Goal: Task Accomplishment & Management: Complete application form

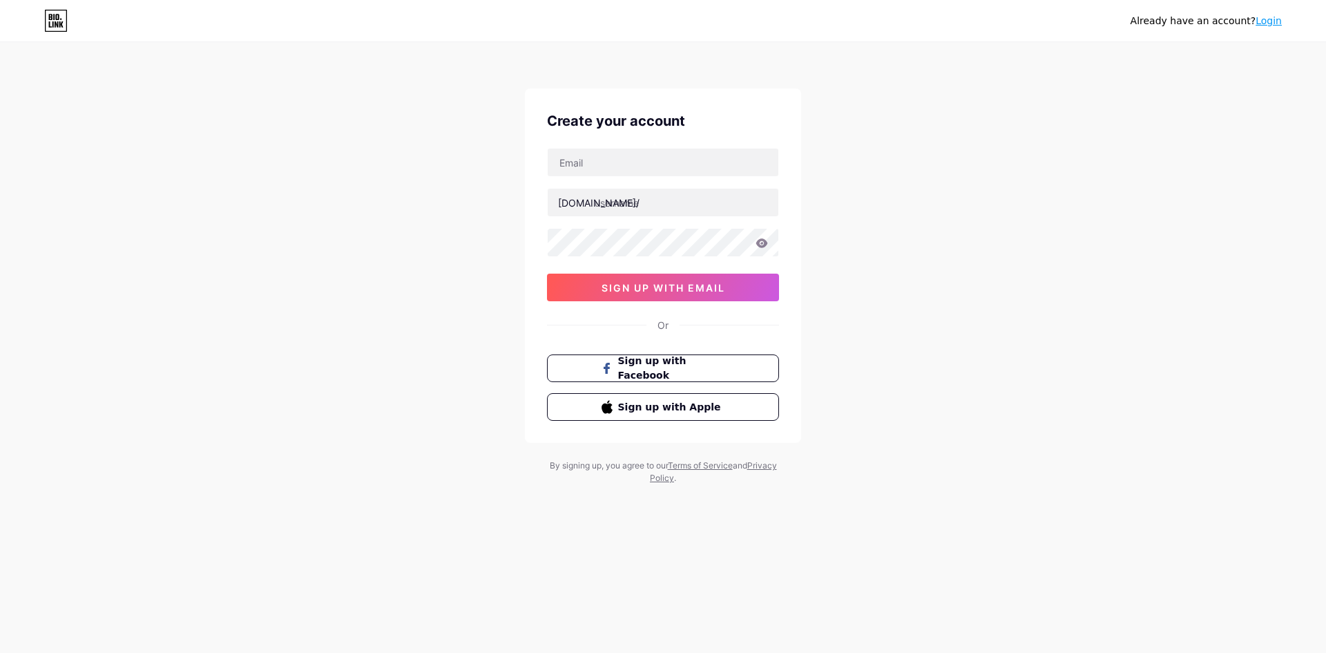
type input "[EMAIL_ADDRESS][DOMAIN_NAME]"
click at [633, 202] on input "text" at bounding box center [663, 203] width 231 height 28
type input "lu88baby"
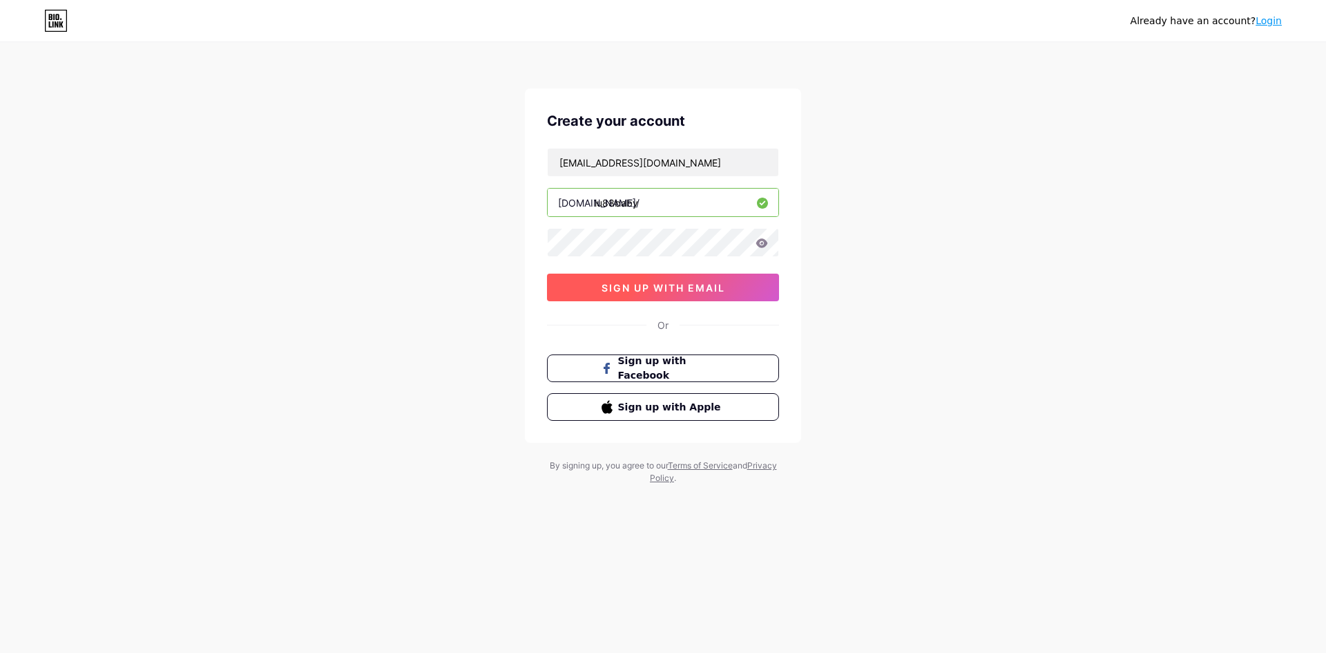
click at [691, 286] on span "sign up with email" at bounding box center [664, 288] width 124 height 12
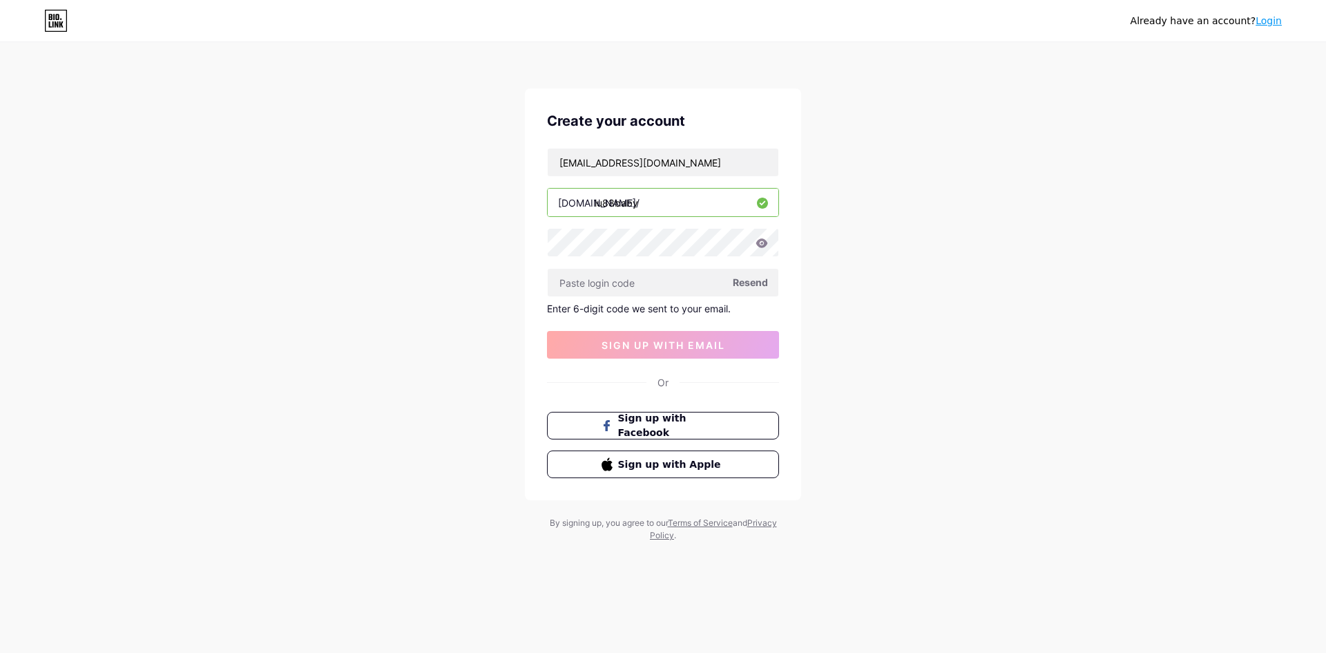
click at [764, 240] on icon at bounding box center [762, 242] width 12 height 9
click at [761, 242] on icon at bounding box center [762, 243] width 12 height 10
click at [641, 277] on input "text" at bounding box center [663, 283] width 231 height 28
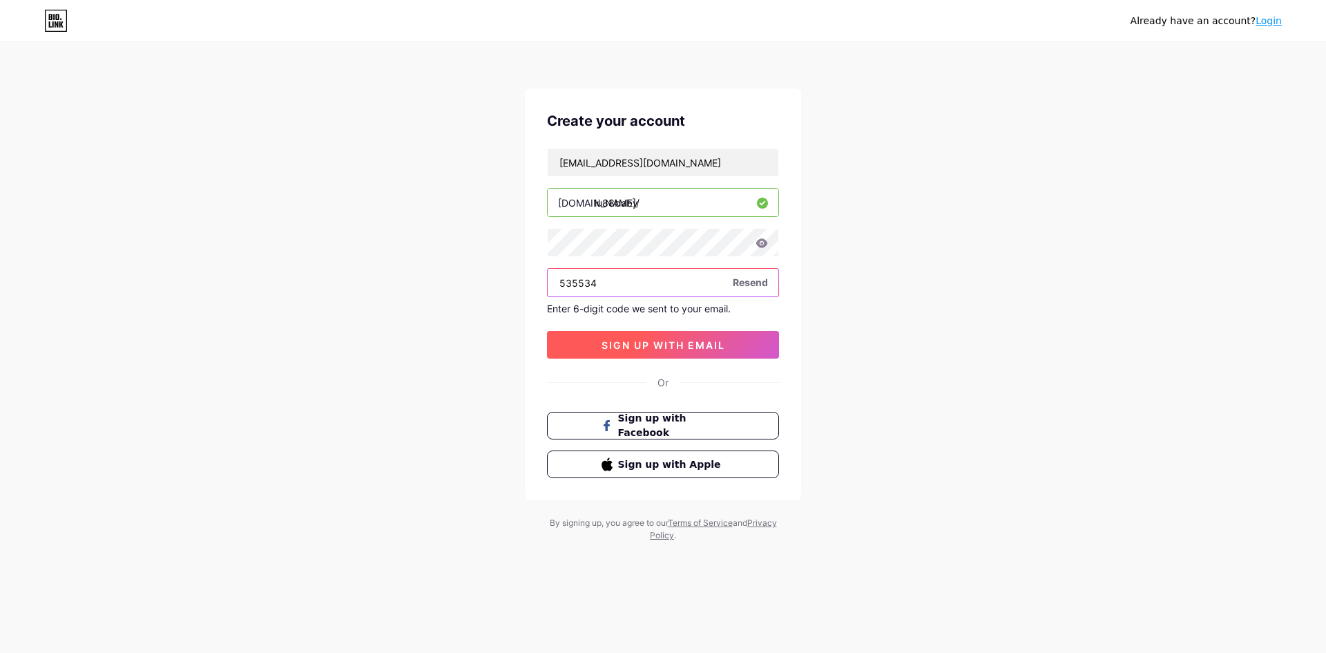
type input "535534"
click at [618, 354] on button "sign up with email" at bounding box center [663, 345] width 232 height 28
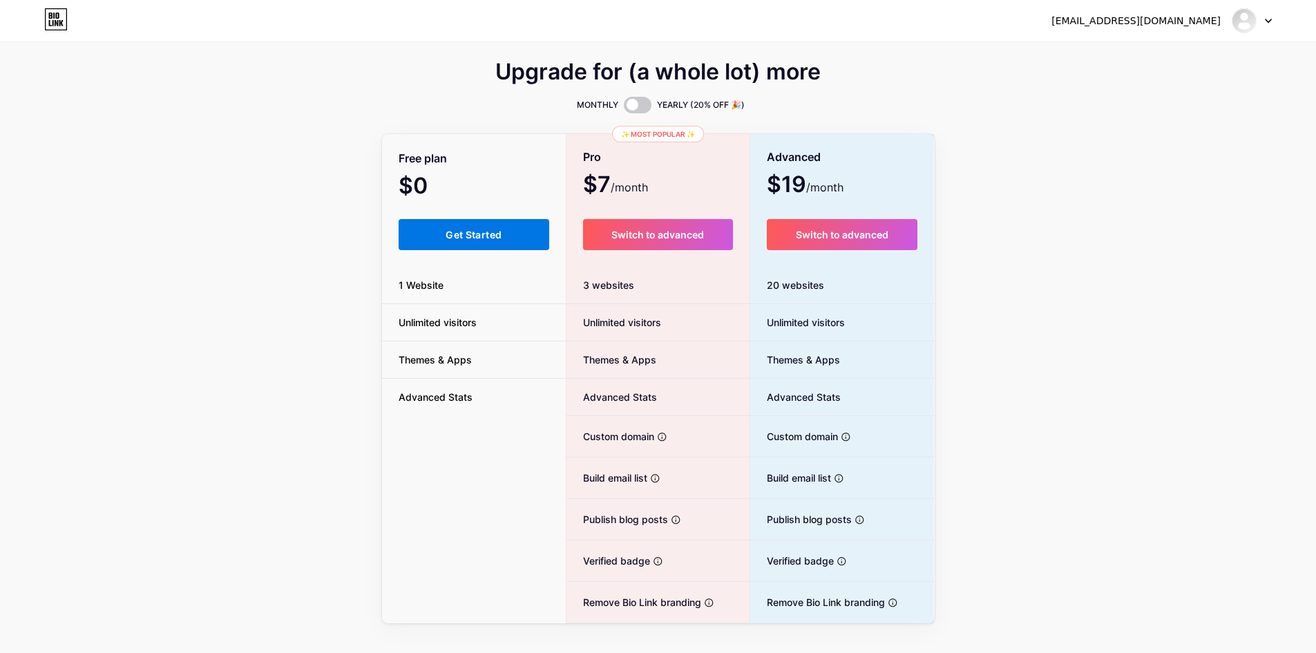
click at [494, 237] on span "Get Started" at bounding box center [473, 235] width 56 height 12
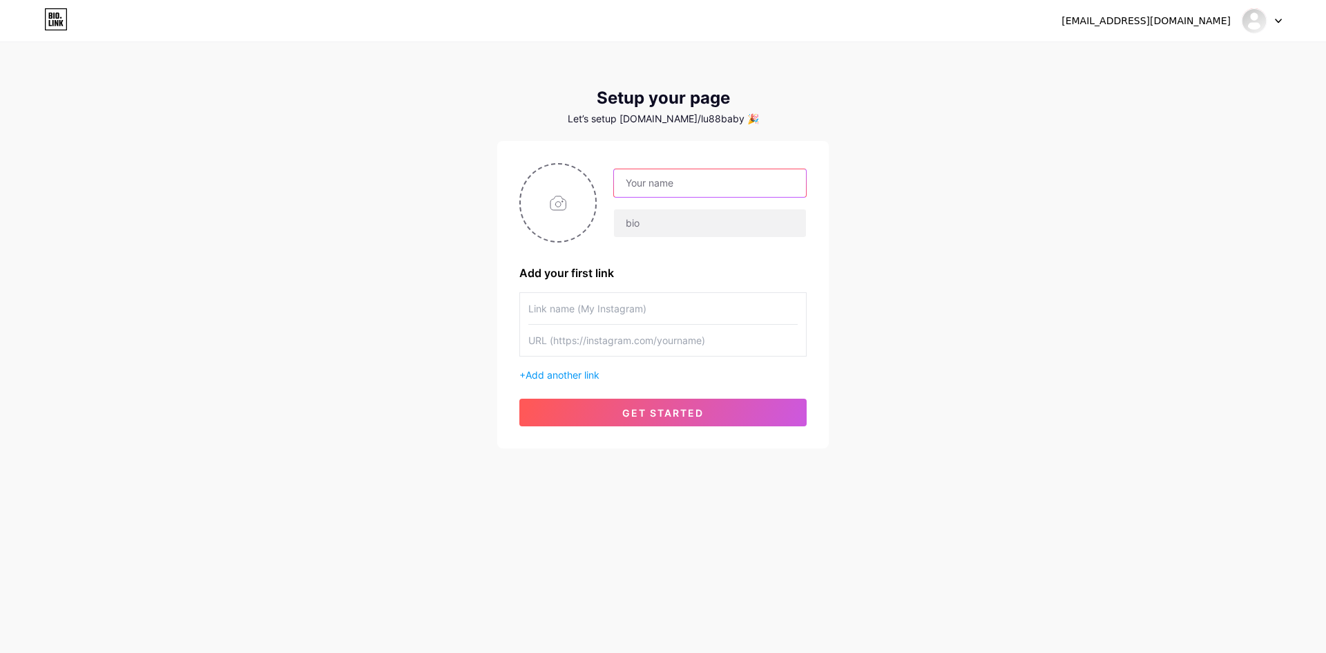
click at [699, 180] on input "text" at bounding box center [710, 183] width 192 height 28
click at [695, 171] on input "text" at bounding box center [710, 183] width 192 height 28
type input "lu88baby"
click at [628, 229] on input "text" at bounding box center [710, 223] width 192 height 28
paste input "Lu88 - San [PERSON_NAME] Tri Uy Tin Va [PERSON_NAME] [PERSON_NAME] 2025"
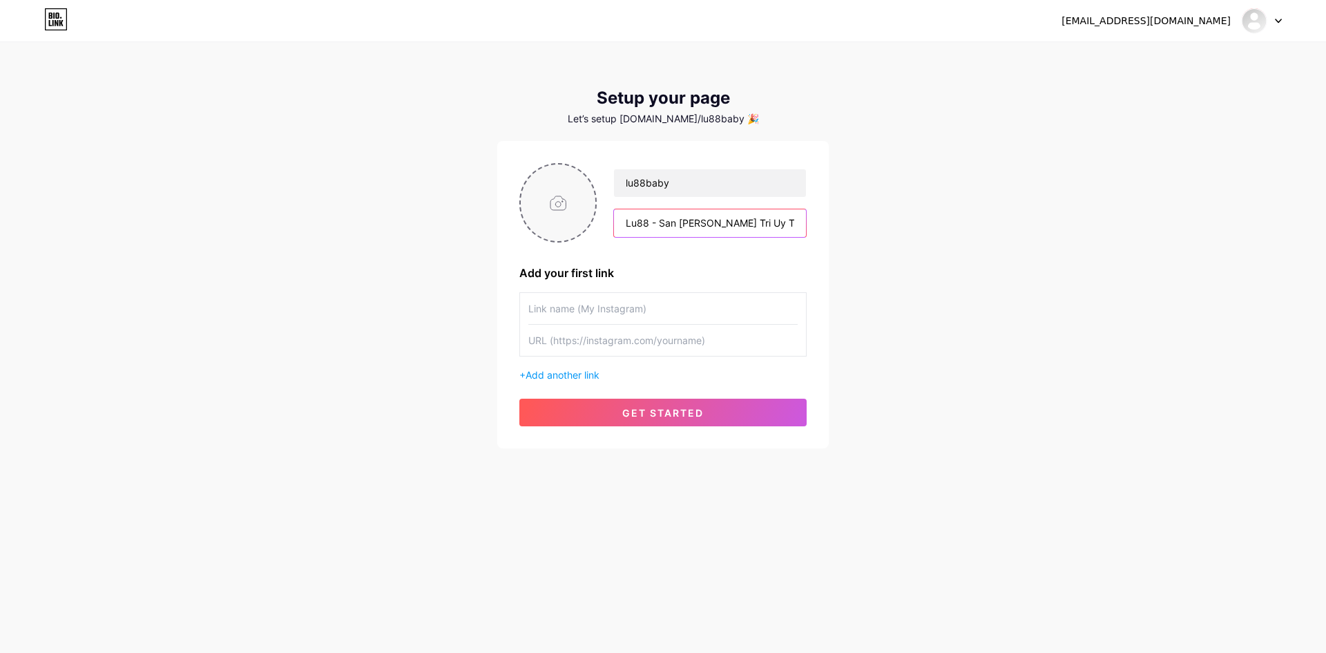
scroll to position [0, 111]
type input "Lu88 - San [PERSON_NAME] Tri Uy Tin Va [PERSON_NAME] [PERSON_NAME] 2025"
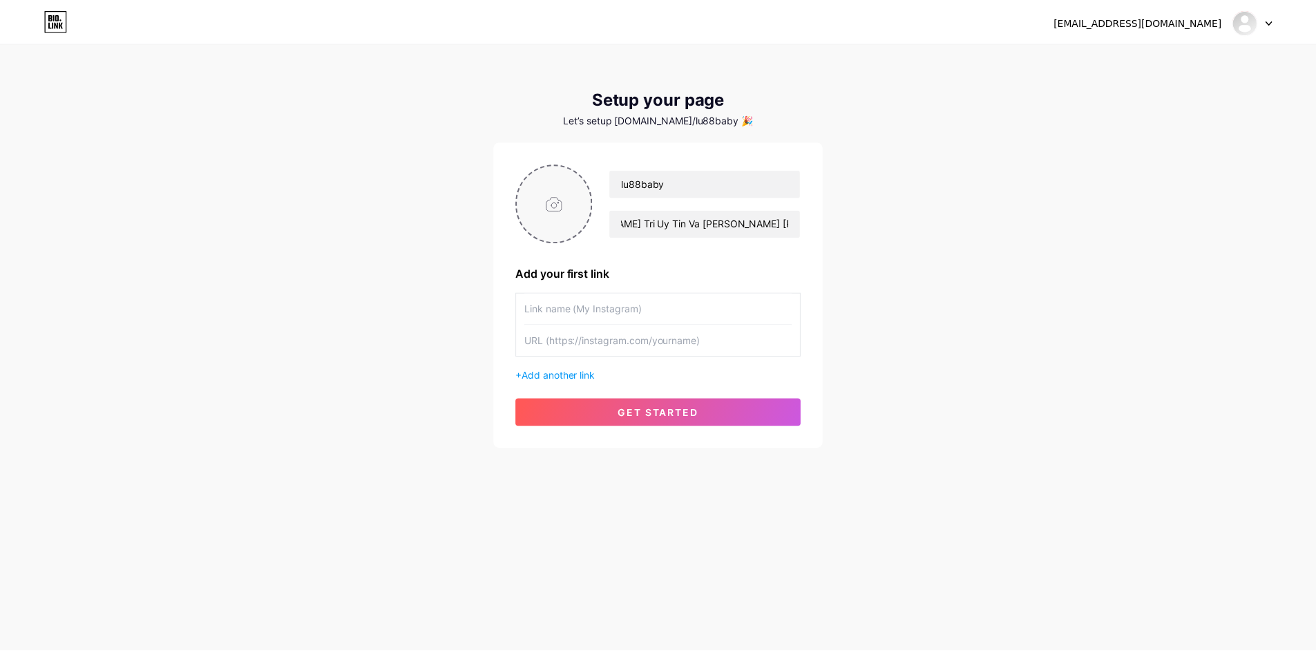
scroll to position [0, 0]
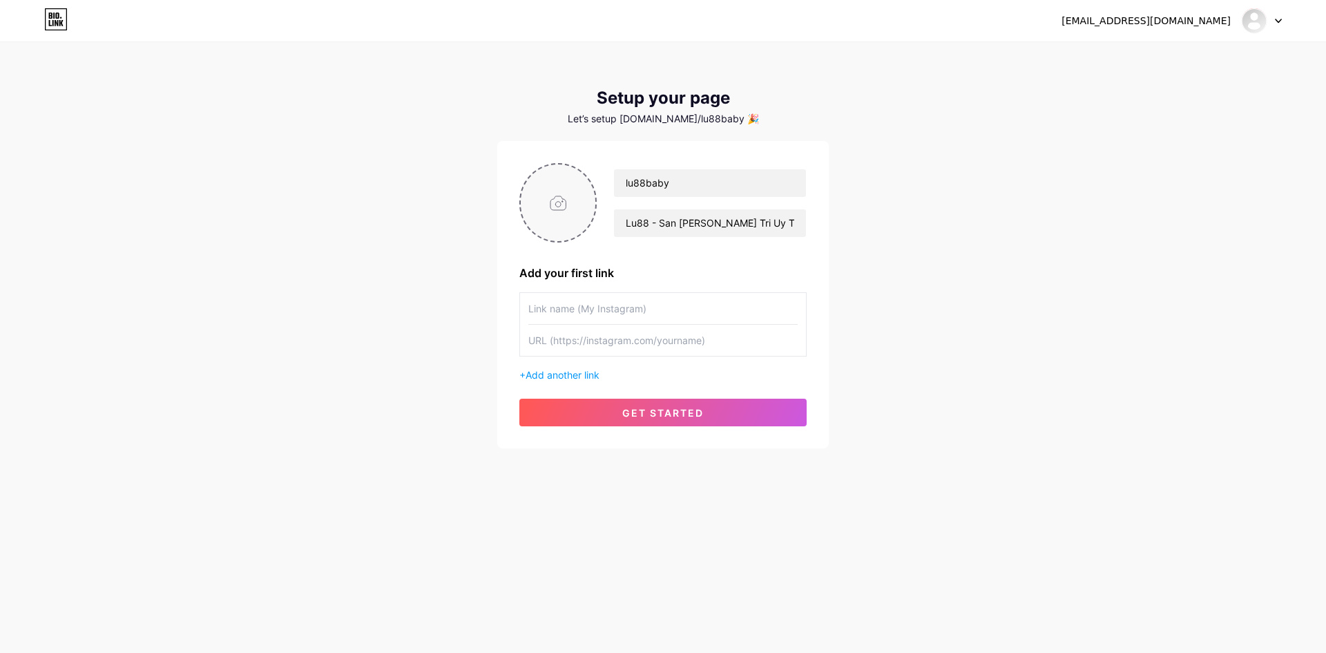
click at [558, 214] on input "file" at bounding box center [558, 202] width 75 height 77
type input "C:\fakepath\512 (1) (2).jpg"
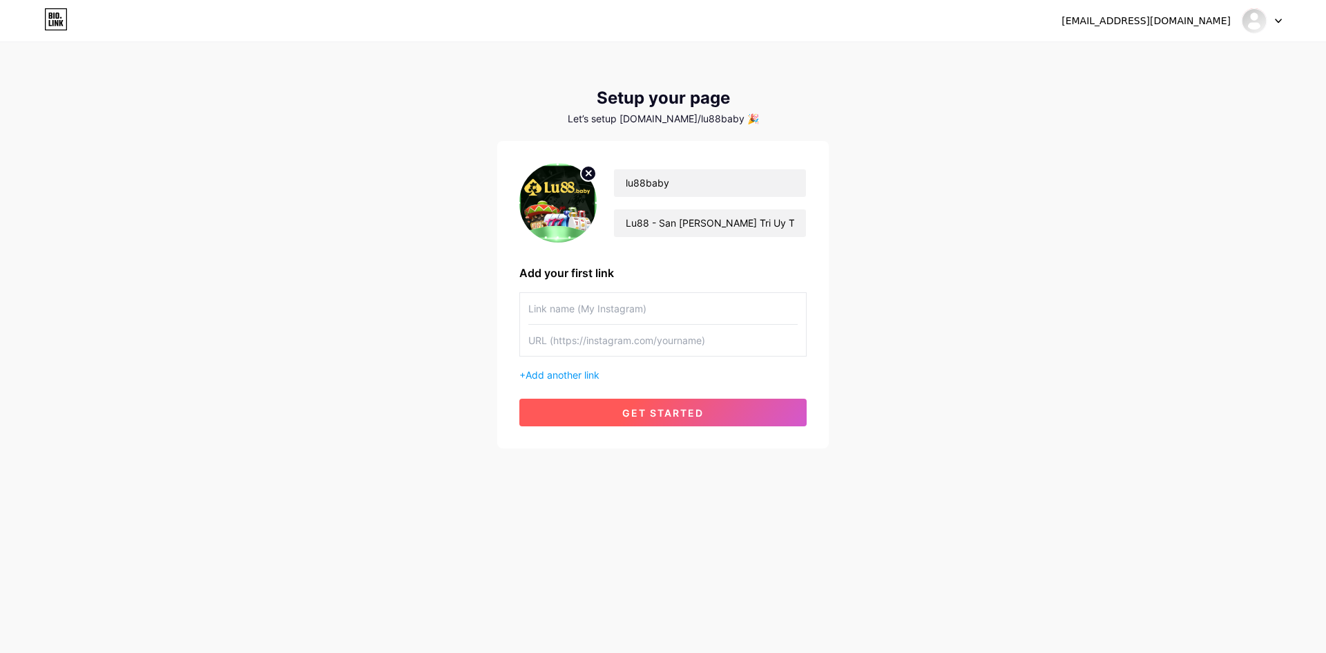
click at [654, 413] on span "get started" at bounding box center [662, 413] width 81 height 12
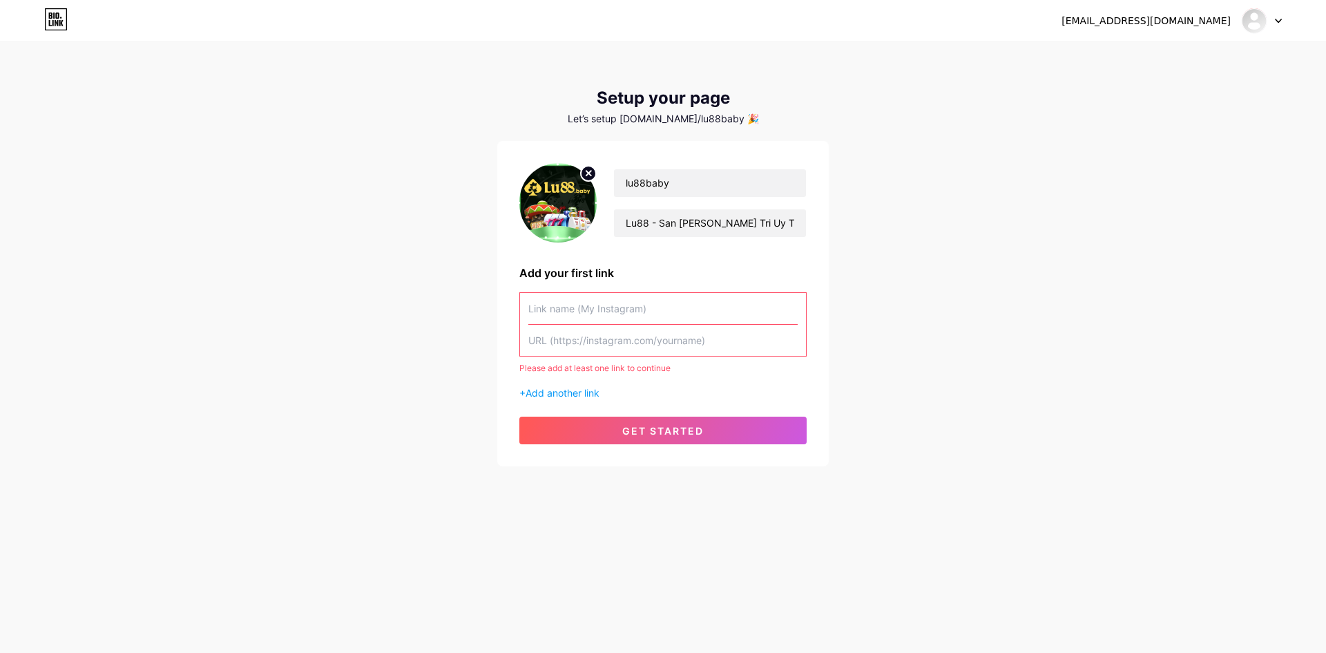
click at [687, 316] on input "text" at bounding box center [662, 308] width 269 height 31
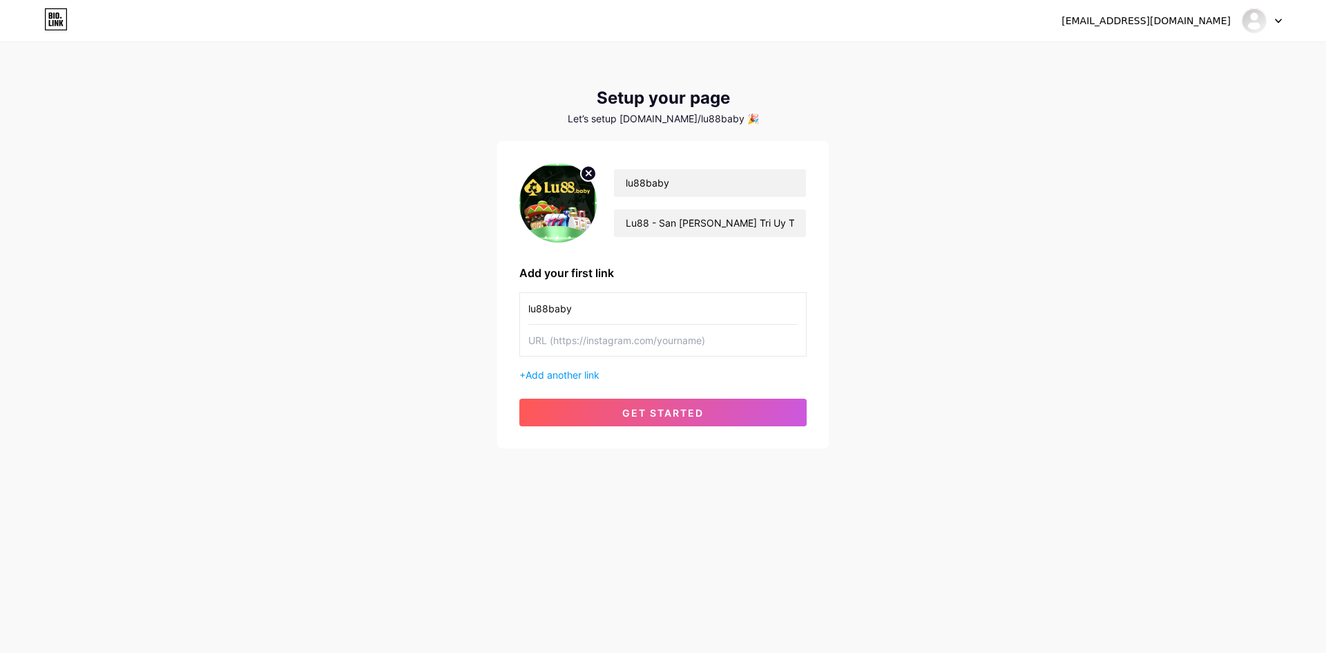
type input "lu88baby"
click at [579, 333] on input "text" at bounding box center [662, 340] width 269 height 31
paste input "[URL][DOMAIN_NAME]"
click at [577, 378] on span "Add another link" at bounding box center [563, 375] width 74 height 12
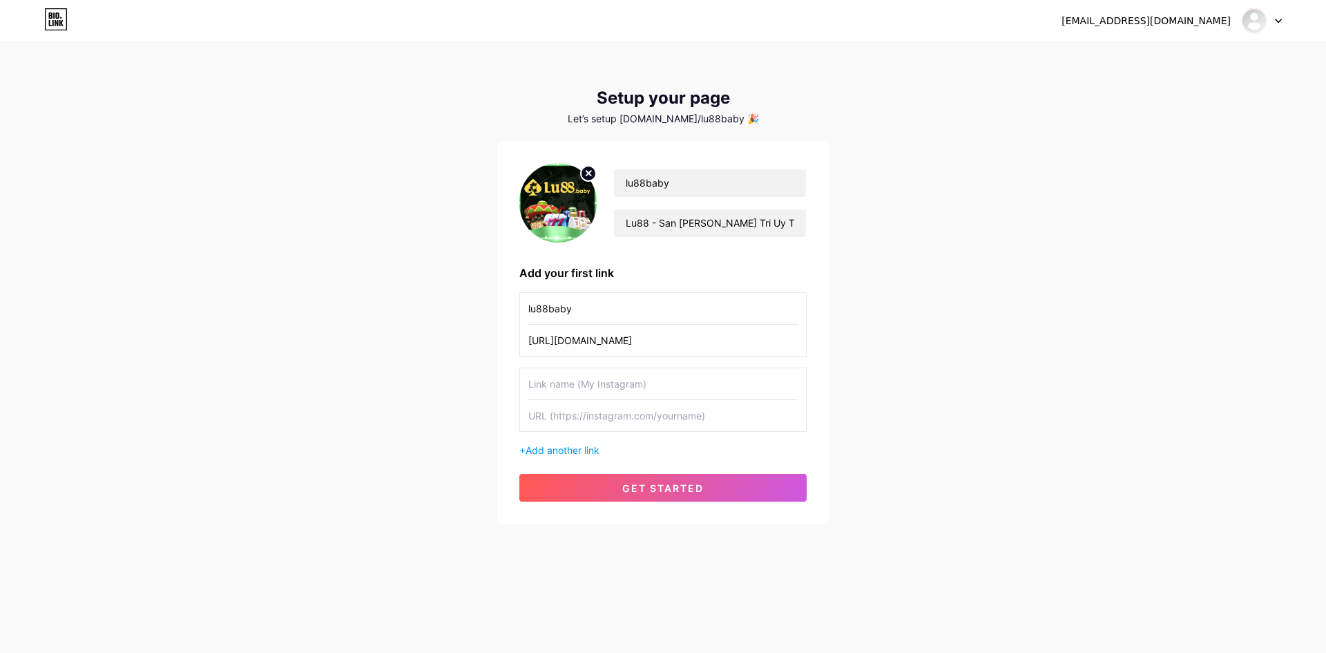
click at [628, 338] on input "[URL][DOMAIN_NAME]" at bounding box center [662, 340] width 269 height 31
paste input "[DOMAIN_NAME]/"
type input "[URL][DOMAIN_NAME]"
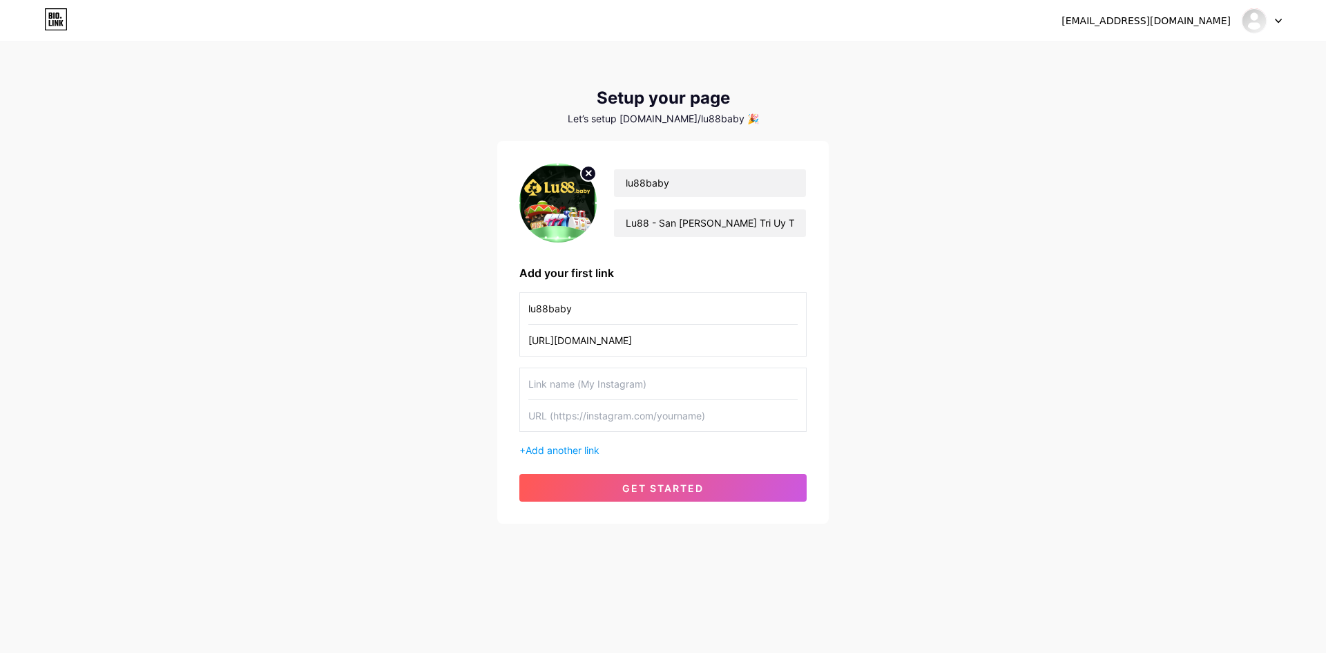
click at [626, 395] on input "text" at bounding box center [662, 383] width 269 height 31
type input "youtube"
click at [555, 417] on input "text" at bounding box center [662, 415] width 269 height 31
paste input "[URL][DOMAIN_NAME]"
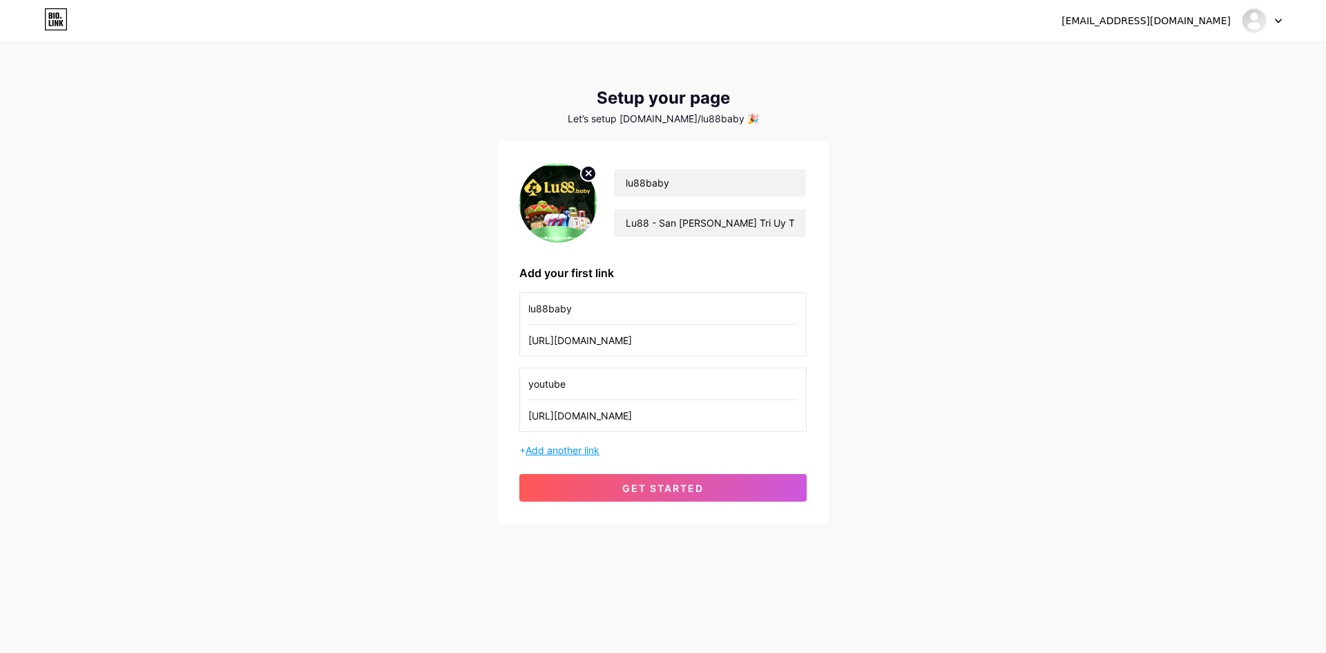
type input "[URL][DOMAIN_NAME]"
click at [551, 445] on span "Add another link" at bounding box center [563, 450] width 74 height 12
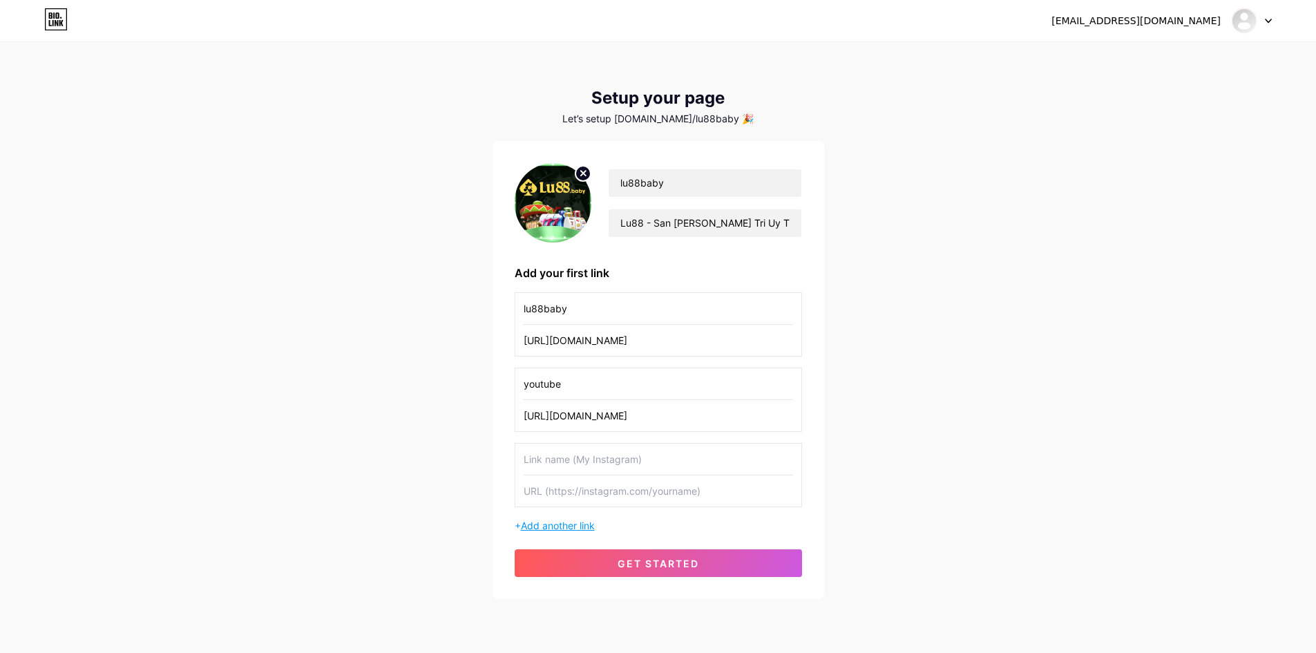
click at [557, 529] on span "Add another link" at bounding box center [558, 525] width 74 height 12
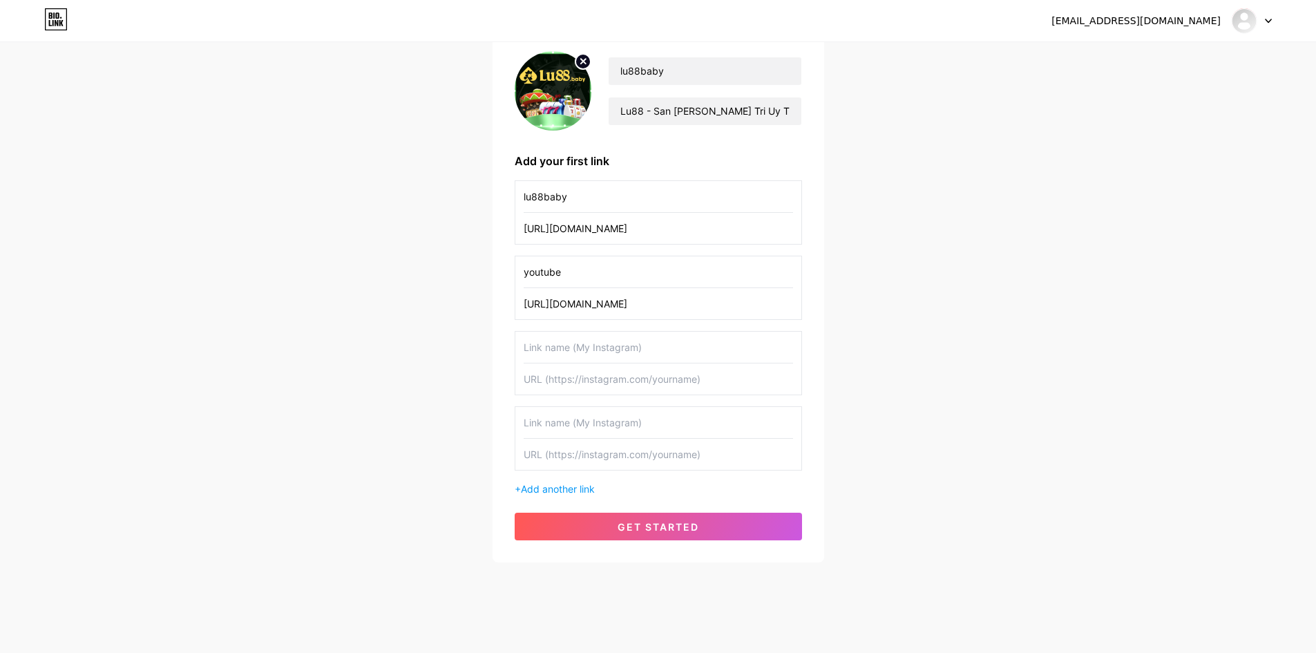
scroll to position [121, 0]
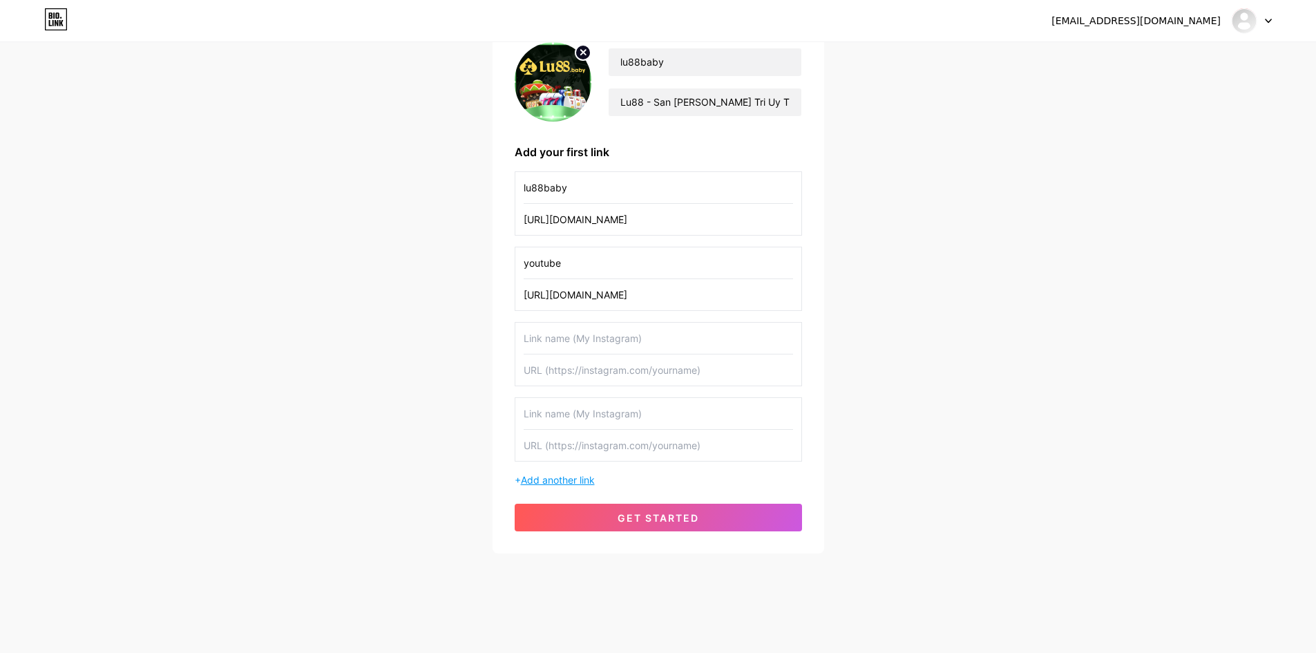
click at [548, 479] on span "Add another link" at bounding box center [558, 480] width 74 height 12
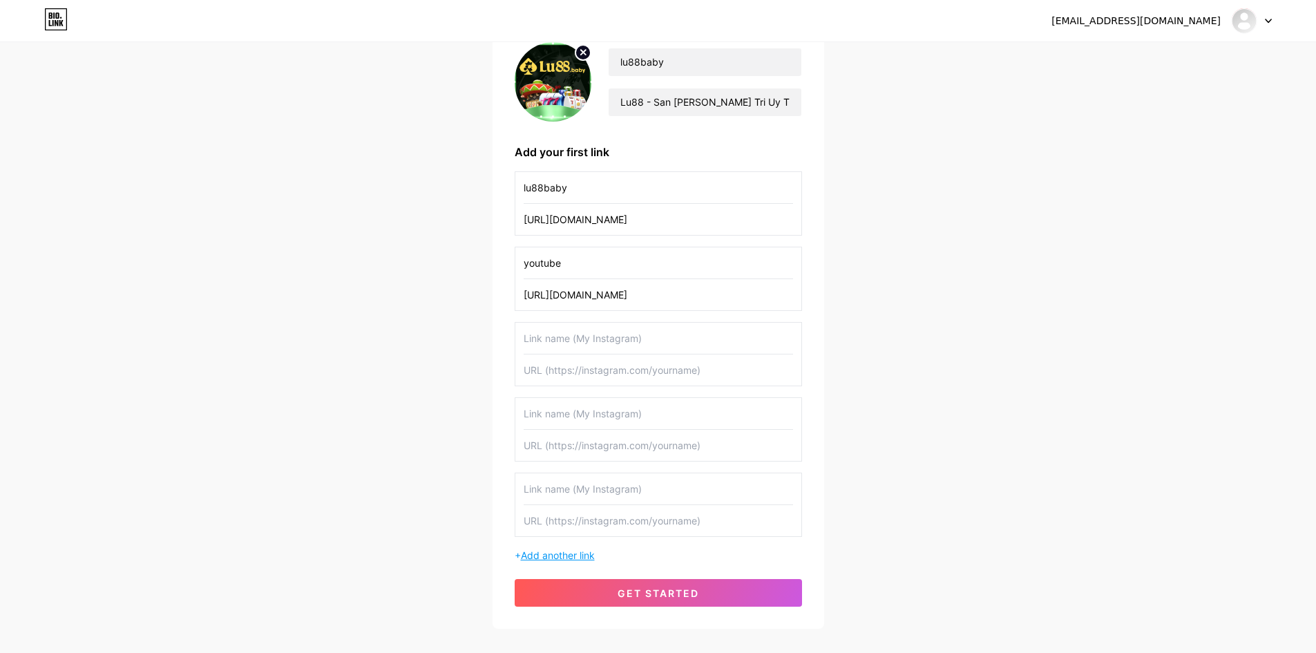
click at [540, 559] on span "Add another link" at bounding box center [558, 555] width 74 height 12
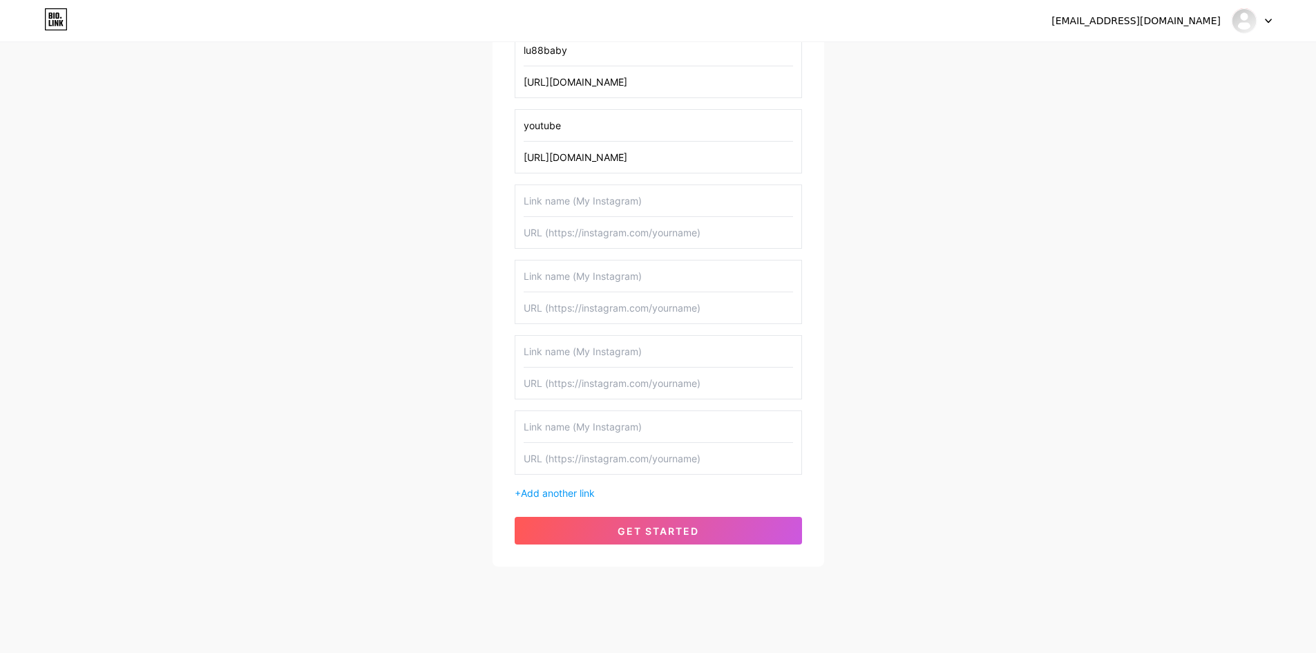
scroll to position [259, 0]
click at [568, 495] on span "Add another link" at bounding box center [558, 492] width 74 height 12
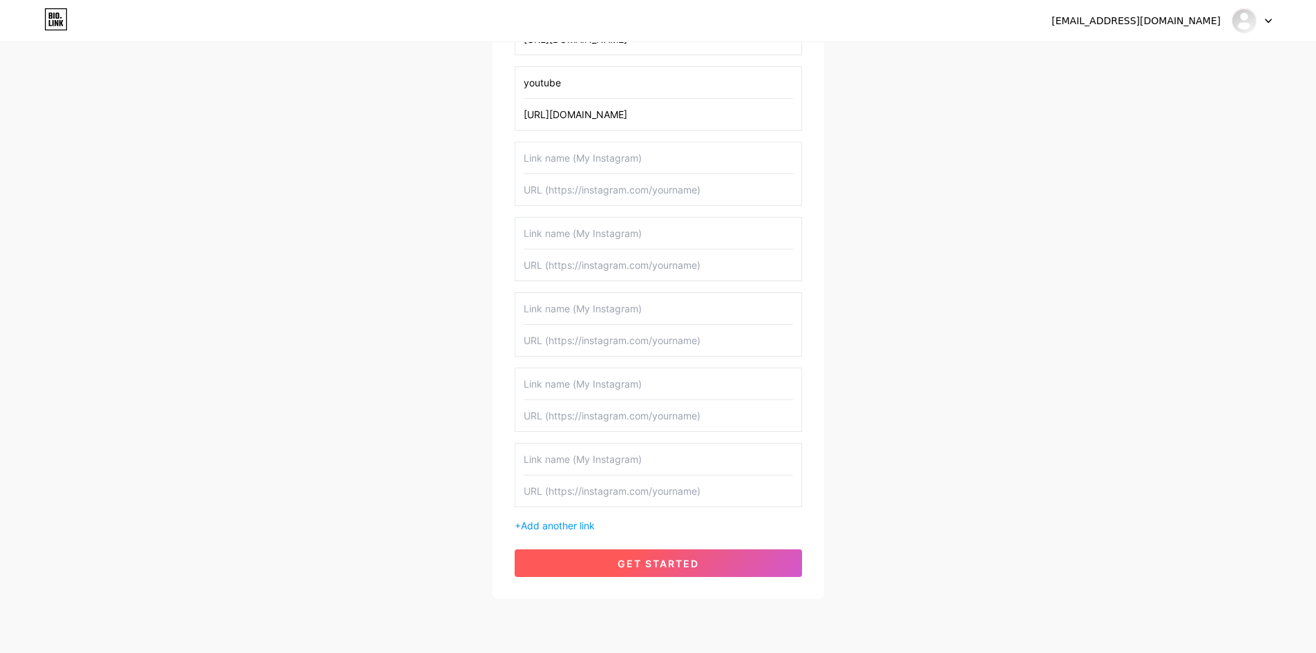
scroll to position [347, 0]
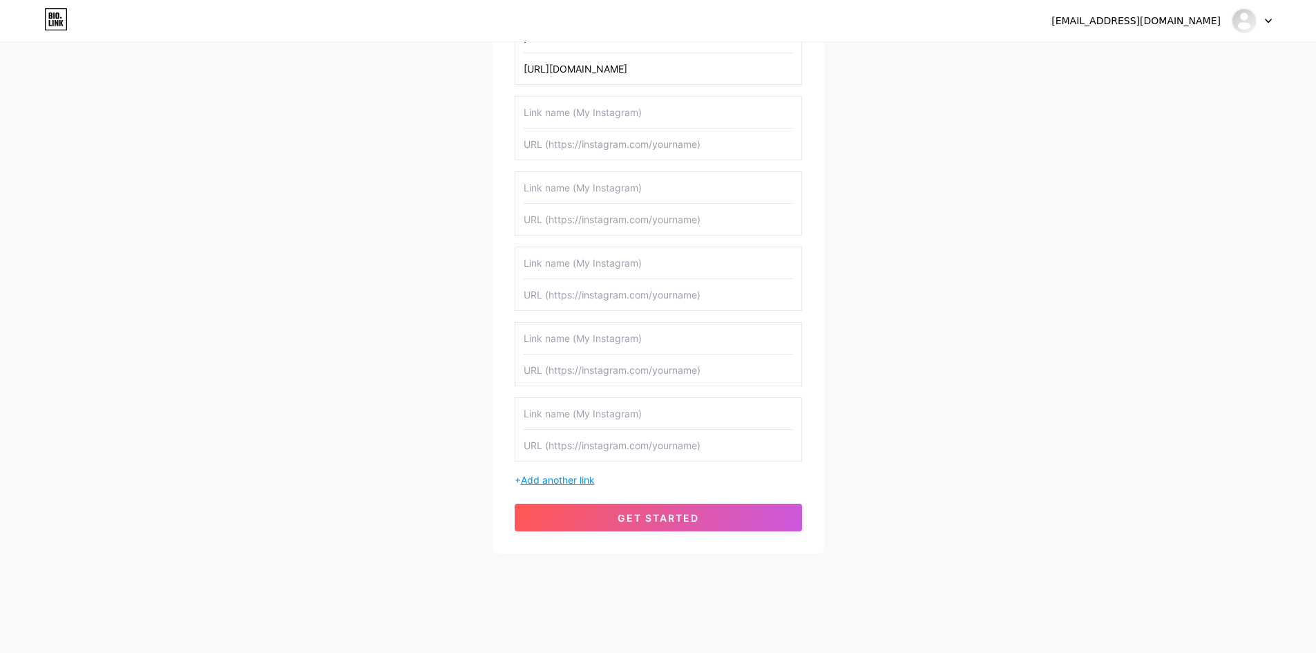
click at [588, 481] on span "Add another link" at bounding box center [558, 480] width 74 height 12
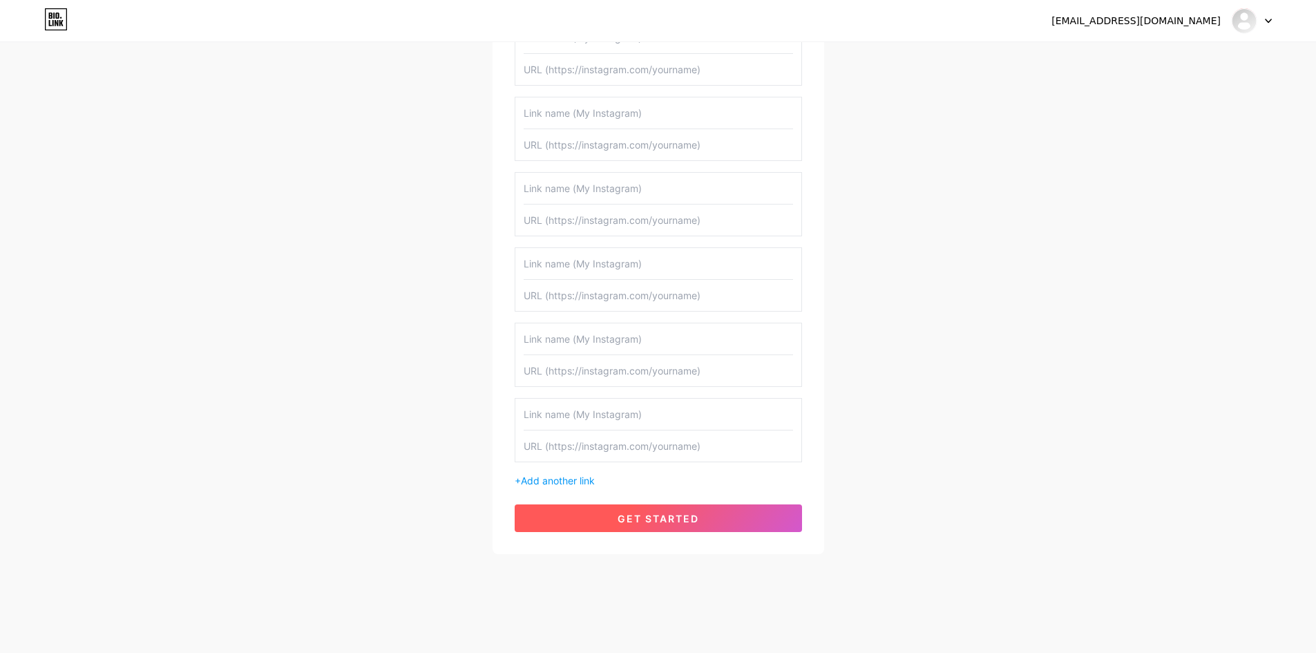
scroll to position [422, 0]
click at [586, 480] on span "Add another link" at bounding box center [558, 480] width 74 height 12
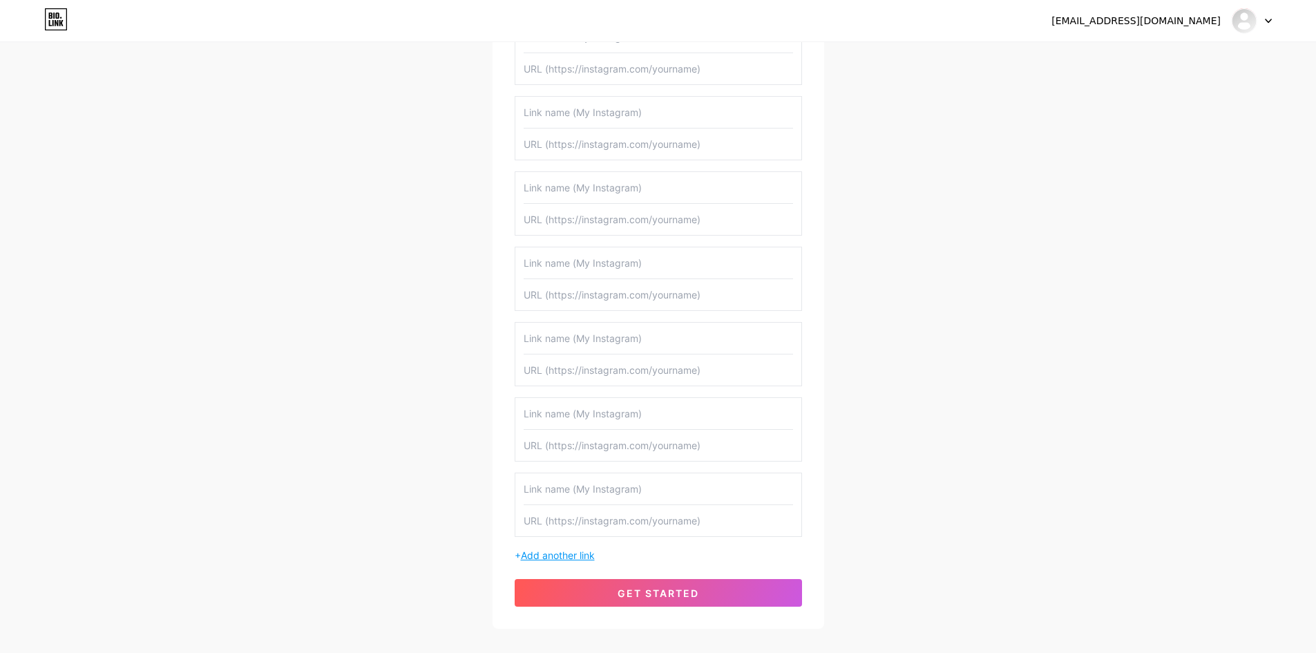
click at [568, 557] on span "Add another link" at bounding box center [558, 555] width 74 height 12
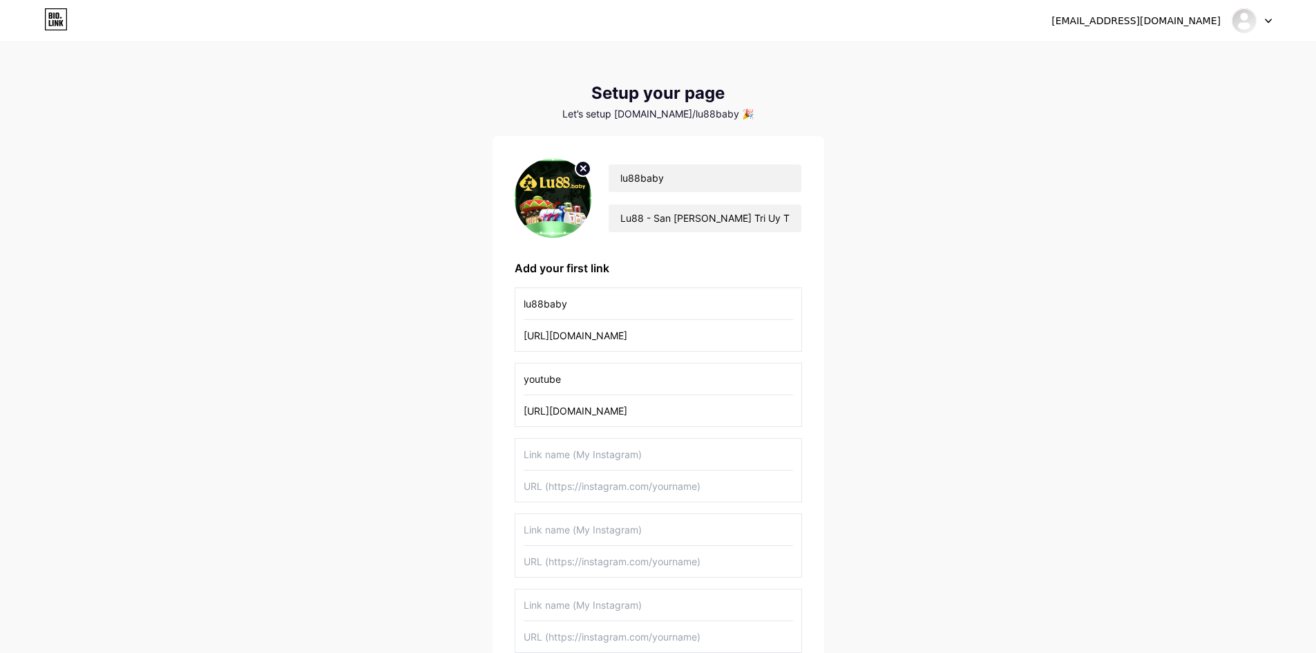
scroll to position [0, 0]
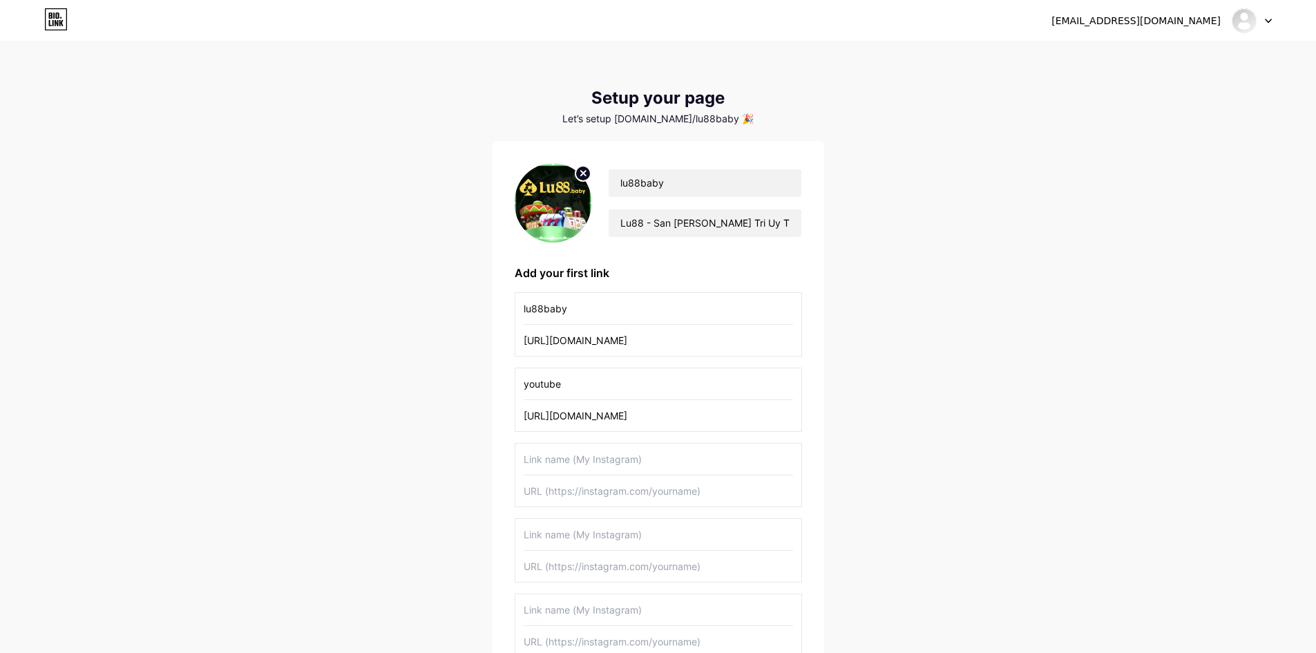
click at [597, 463] on input "text" at bounding box center [657, 458] width 269 height 31
click at [584, 475] on input "text" at bounding box center [657, 490] width 269 height 31
paste input "[URL][DOMAIN_NAME]"
type input "[URL][DOMAIN_NAME]"
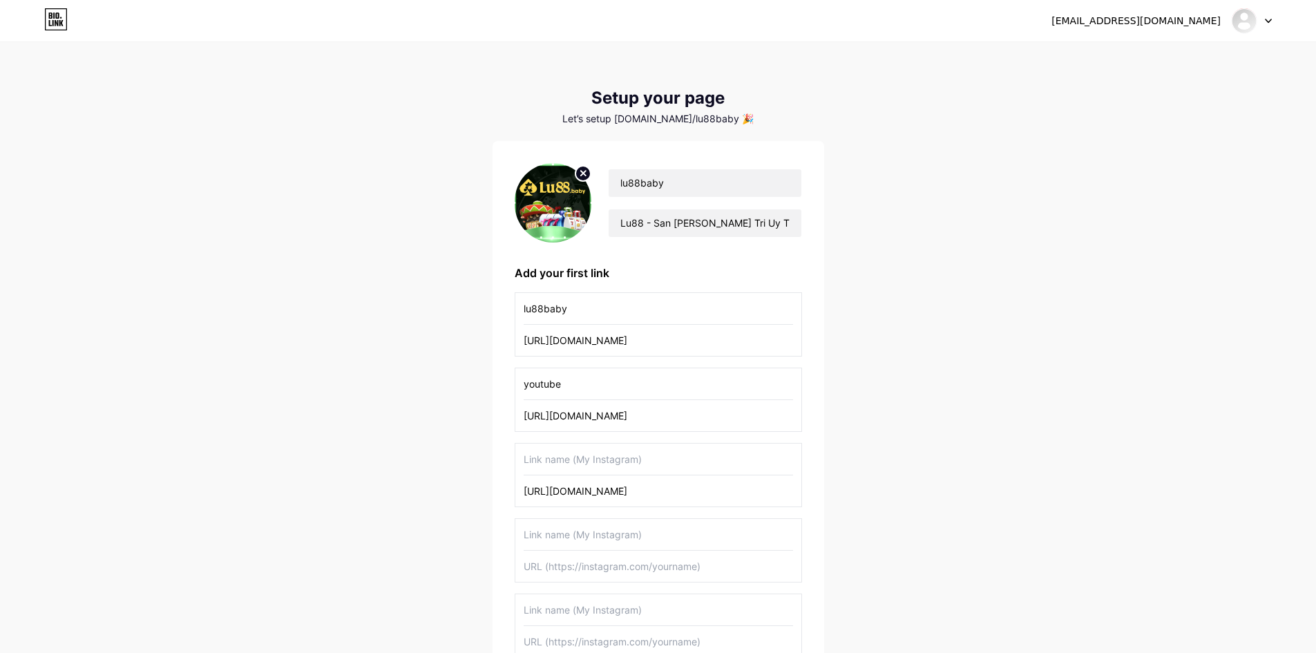
click at [595, 454] on input "text" at bounding box center [657, 458] width 269 height 31
type input "x"
click at [605, 541] on input "text" at bounding box center [657, 534] width 269 height 31
click at [582, 546] on input "text" at bounding box center [657, 534] width 269 height 31
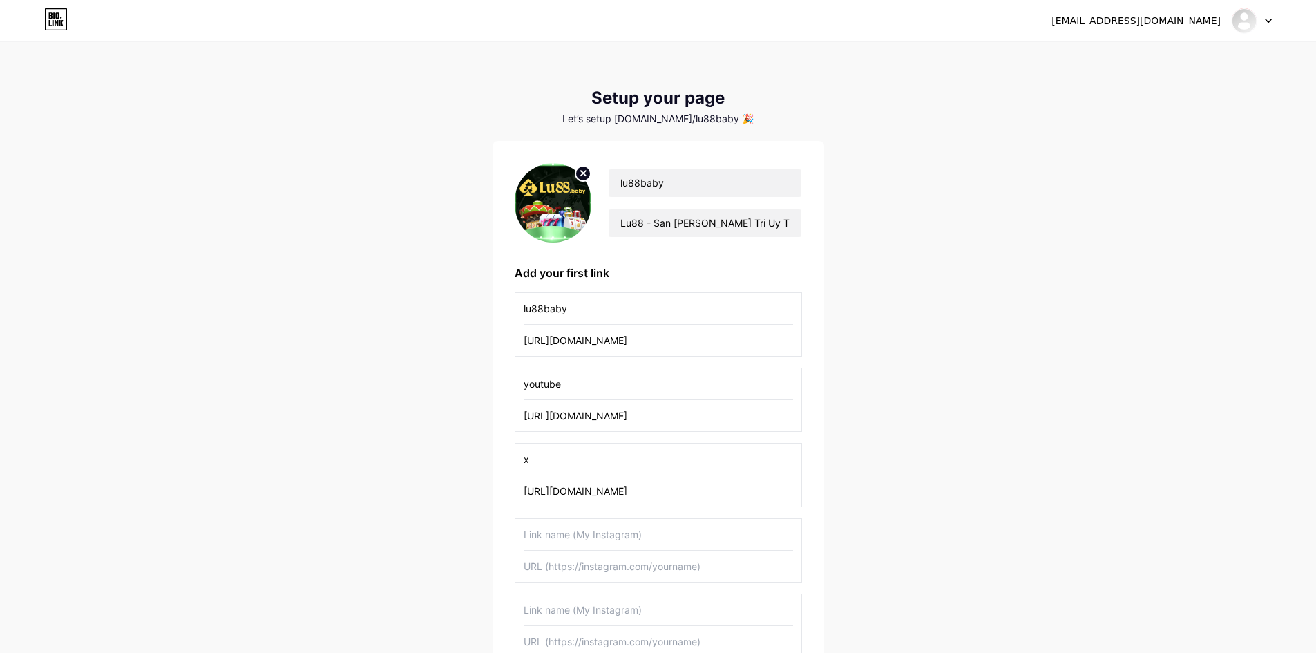
click at [543, 572] on input "text" at bounding box center [657, 565] width 269 height 31
paste input "[URL][DOMAIN_NAME]"
type input "[URL][DOMAIN_NAME]"
click at [595, 526] on input "text" at bounding box center [657, 534] width 269 height 31
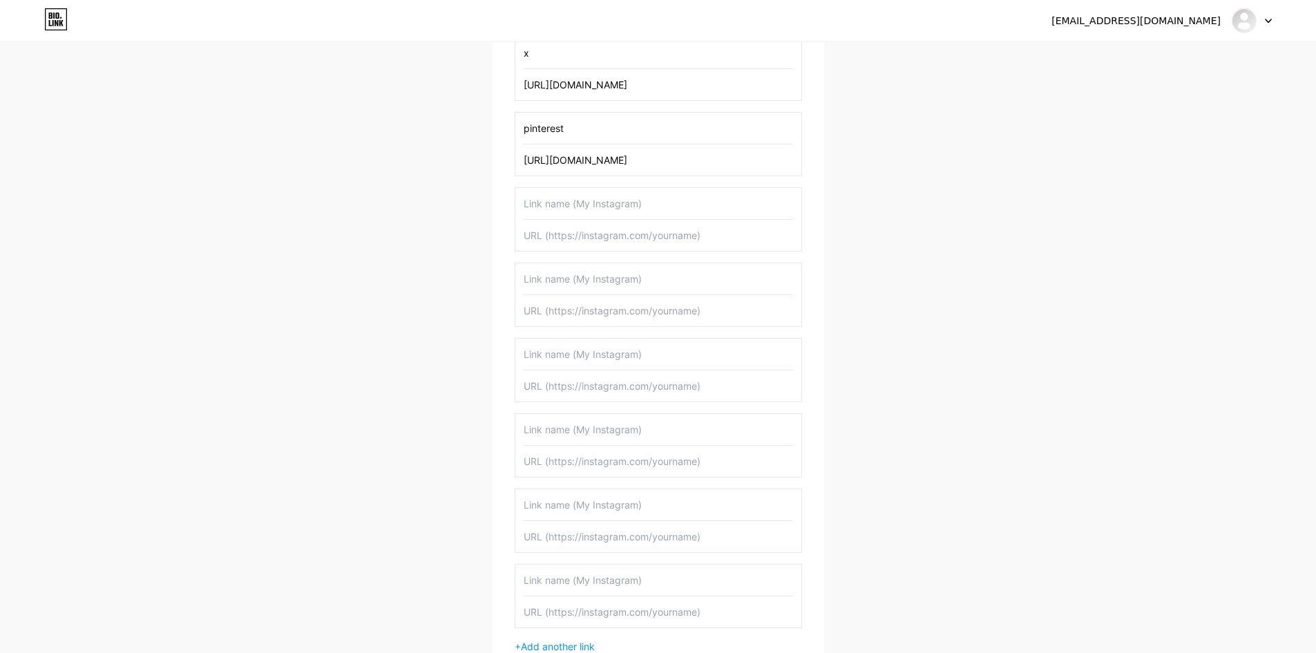
scroll to position [414, 0]
type input "pinterest"
click at [637, 197] on input "text" at bounding box center [657, 195] width 269 height 31
click at [564, 235] on input "text" at bounding box center [657, 226] width 269 height 31
paste input "[URL][DOMAIN_NAME]"
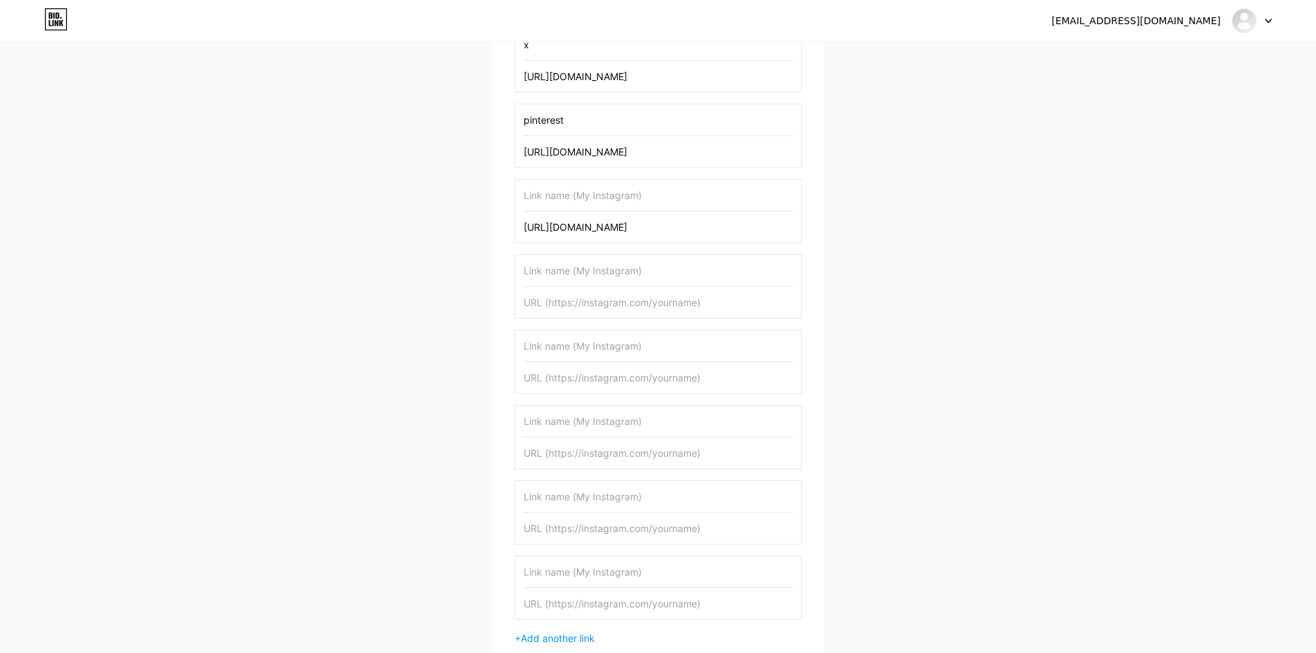
type input "[URL][DOMAIN_NAME]"
click at [580, 201] on input "text" at bounding box center [657, 195] width 269 height 31
type input "tumblr"
click at [588, 278] on input "text" at bounding box center [657, 270] width 269 height 31
click at [537, 292] on input "text" at bounding box center [657, 302] width 269 height 31
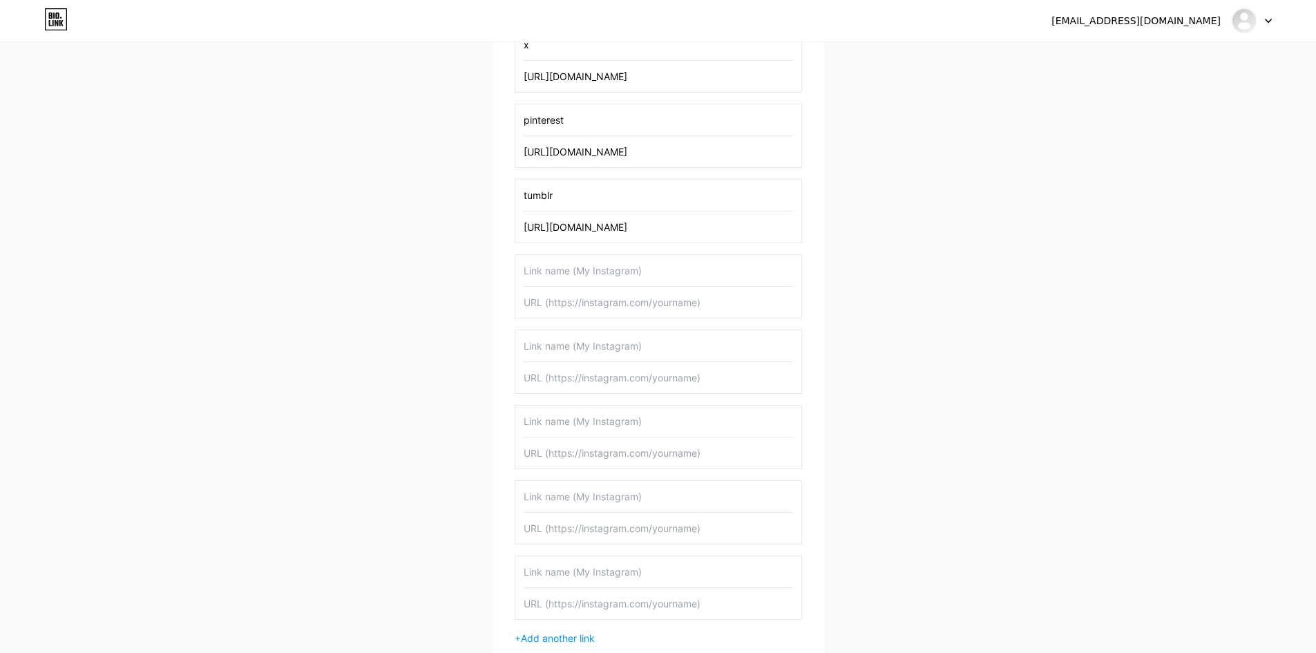
paste input "[URL][DOMAIN_NAME]"
type input "[URL][DOMAIN_NAME]"
click at [552, 269] on input "text" at bounding box center [657, 270] width 269 height 31
type input "reddit"
click at [571, 368] on input "text" at bounding box center [657, 377] width 269 height 31
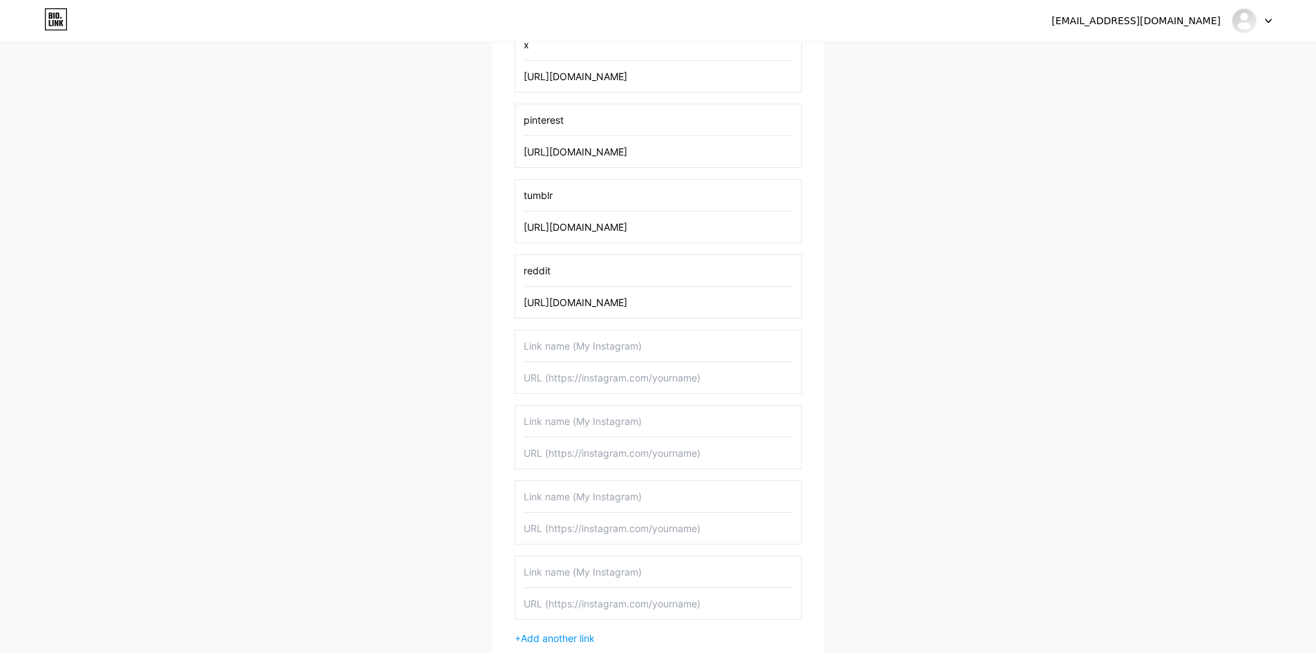
click at [580, 349] on input "text" at bounding box center [657, 345] width 269 height 31
click at [604, 387] on input "text" at bounding box center [657, 377] width 269 height 31
paste input "[URL][DOMAIN_NAME]"
type input "[URL][DOMAIN_NAME]"
click at [610, 352] on input "text" at bounding box center [657, 345] width 269 height 31
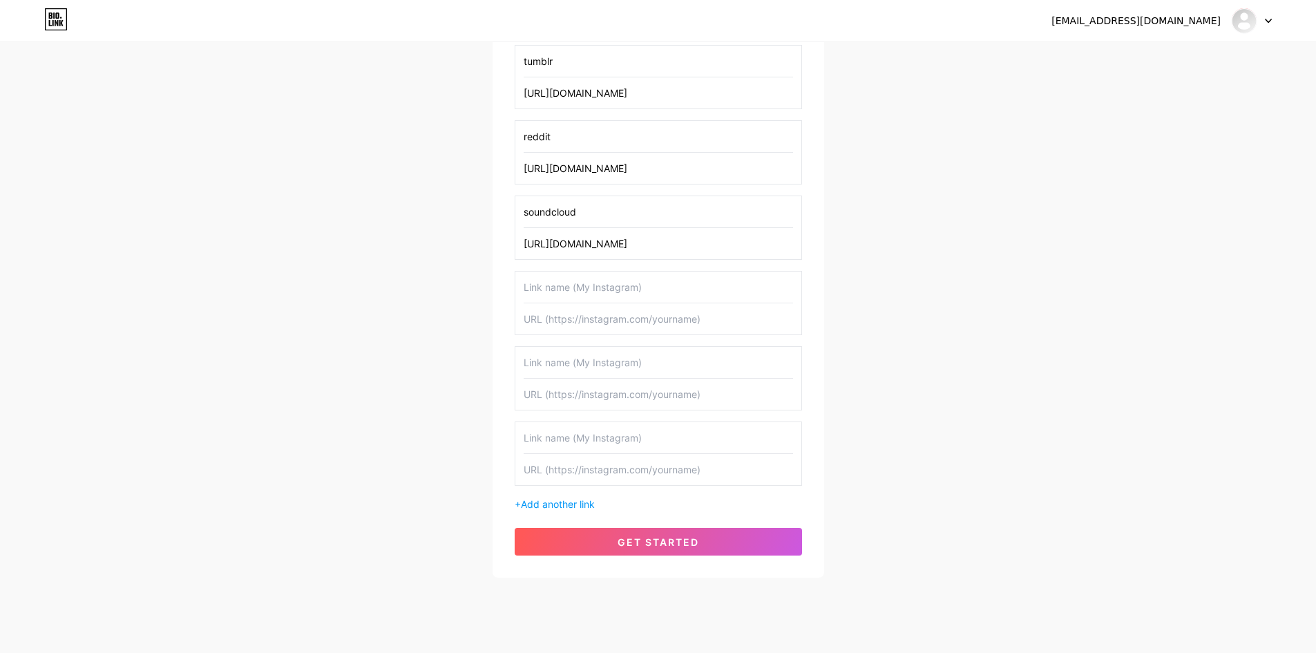
scroll to position [573, 0]
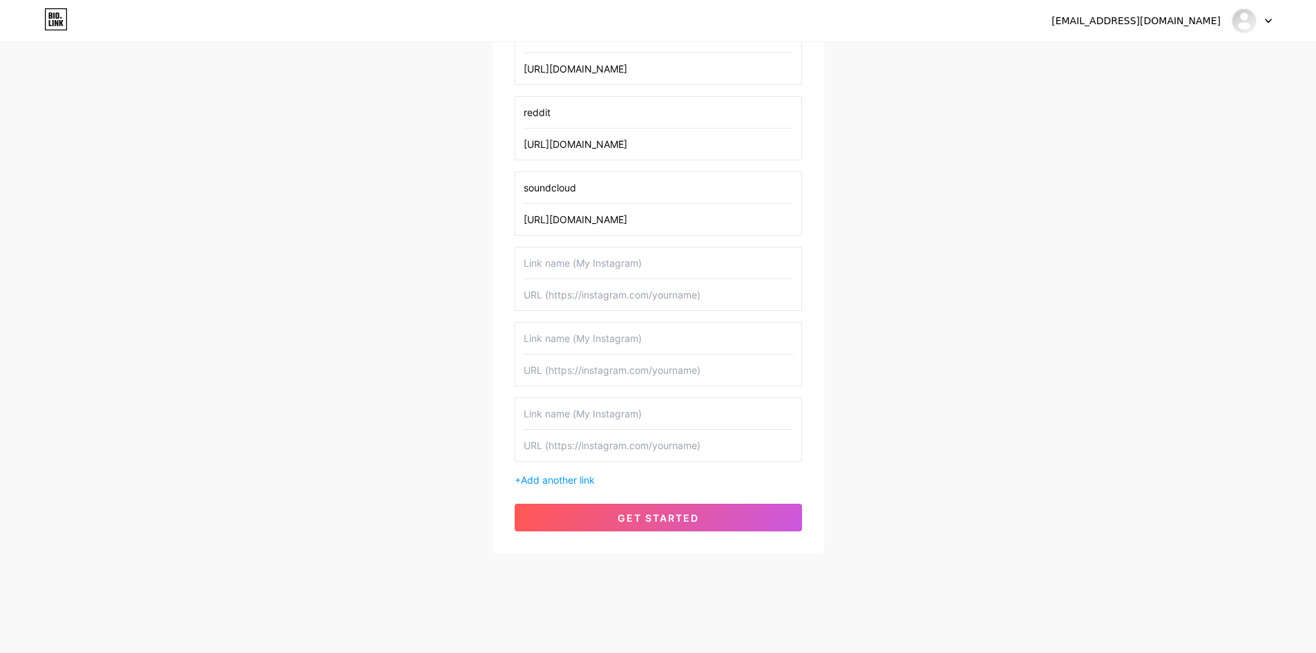
type input "soundcloud"
click at [612, 302] on input "text" at bounding box center [657, 294] width 269 height 31
paste input "[URL][DOMAIN_NAME]"
type input "[URL][DOMAIN_NAME]"
click at [610, 274] on input "text" at bounding box center [657, 262] width 269 height 31
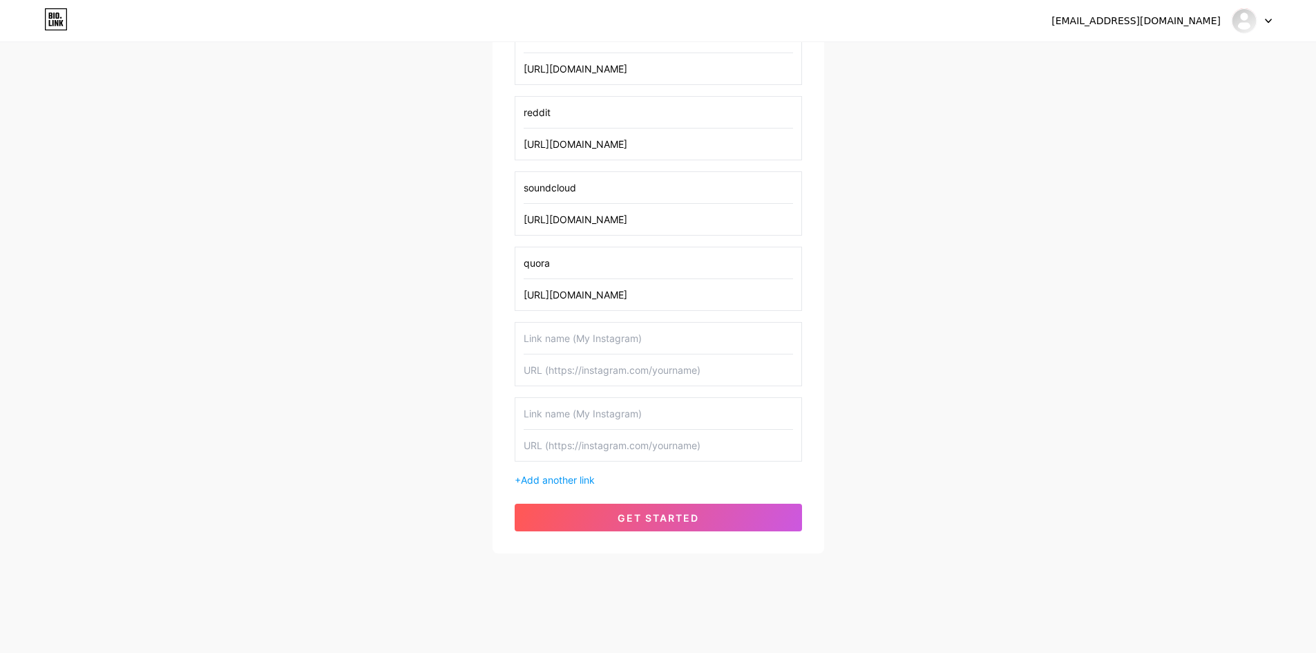
type input "quora"
click at [596, 327] on input "text" at bounding box center [657, 338] width 269 height 31
click at [618, 374] on input "text" at bounding box center [657, 369] width 269 height 31
paste input "[URL][DOMAIN_NAME]"
type input "[URL][DOMAIN_NAME]"
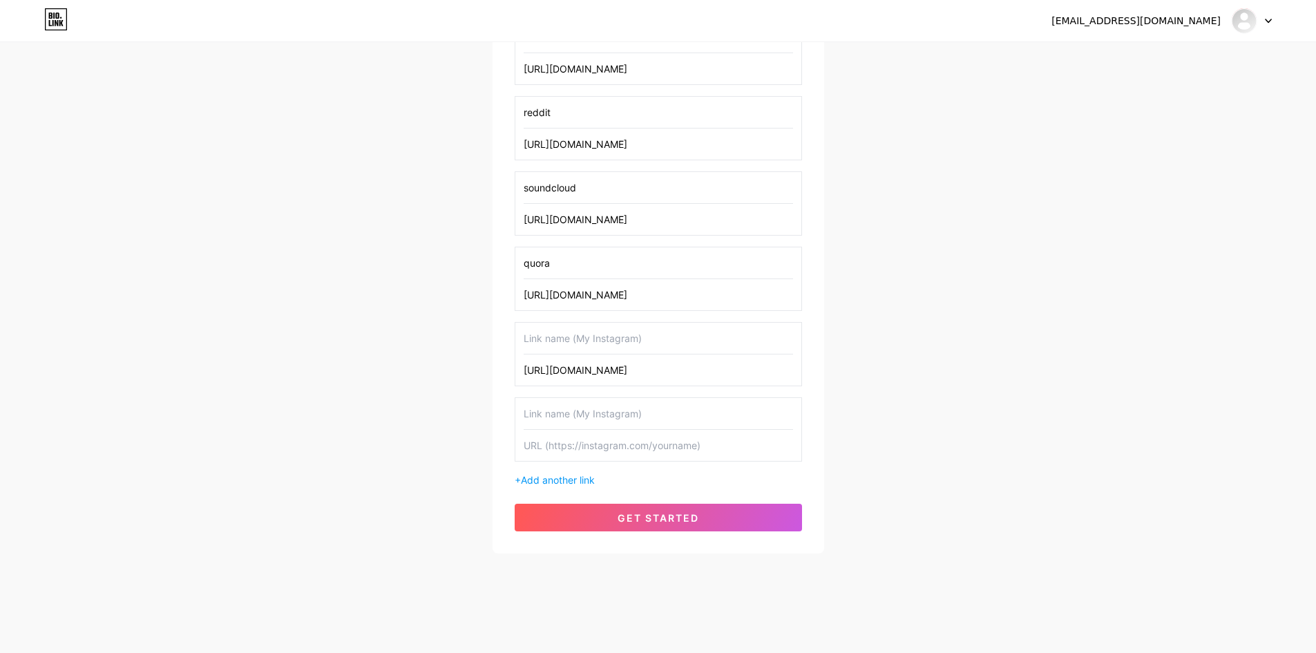
click at [619, 332] on input "text" at bounding box center [657, 338] width 269 height 31
type input "behance"
click at [630, 410] on input "text" at bounding box center [657, 413] width 269 height 31
type input "scoop"
click at [633, 434] on input "text" at bounding box center [657, 445] width 269 height 31
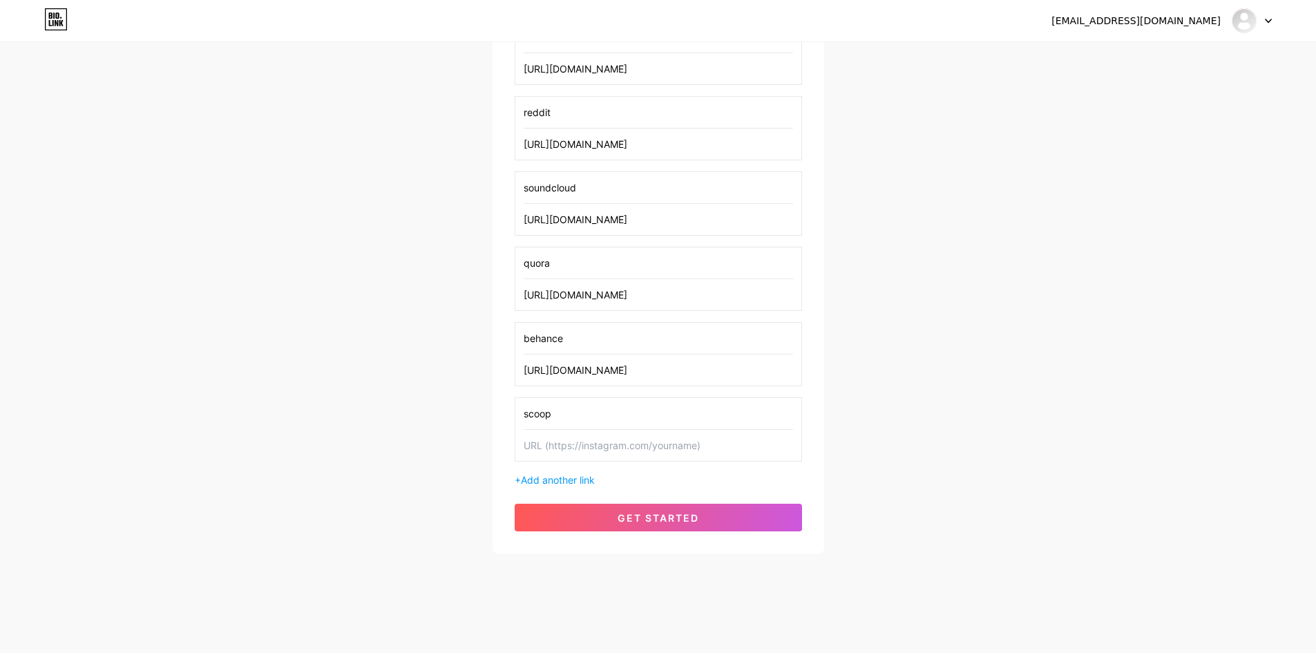
click at [594, 445] on input "text" at bounding box center [657, 445] width 269 height 31
paste input "[URL][DOMAIN_NAME]"
type input "[URL][DOMAIN_NAME]"
click at [672, 497] on div "lu88baby Lu88 - San [PERSON_NAME] Tri Uy Tin Va [PERSON_NAME] [PERSON_NAME] 202…" at bounding box center [657, 60] width 287 height 941
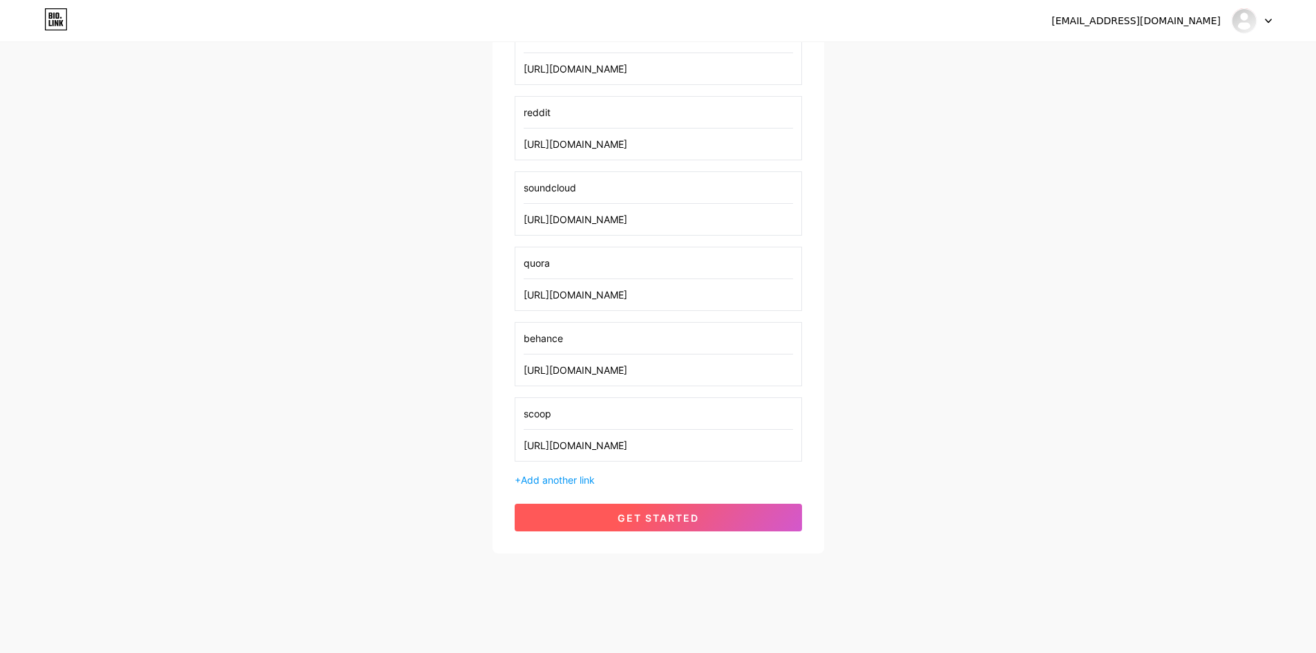
click at [672, 518] on span "get started" at bounding box center [657, 518] width 81 height 12
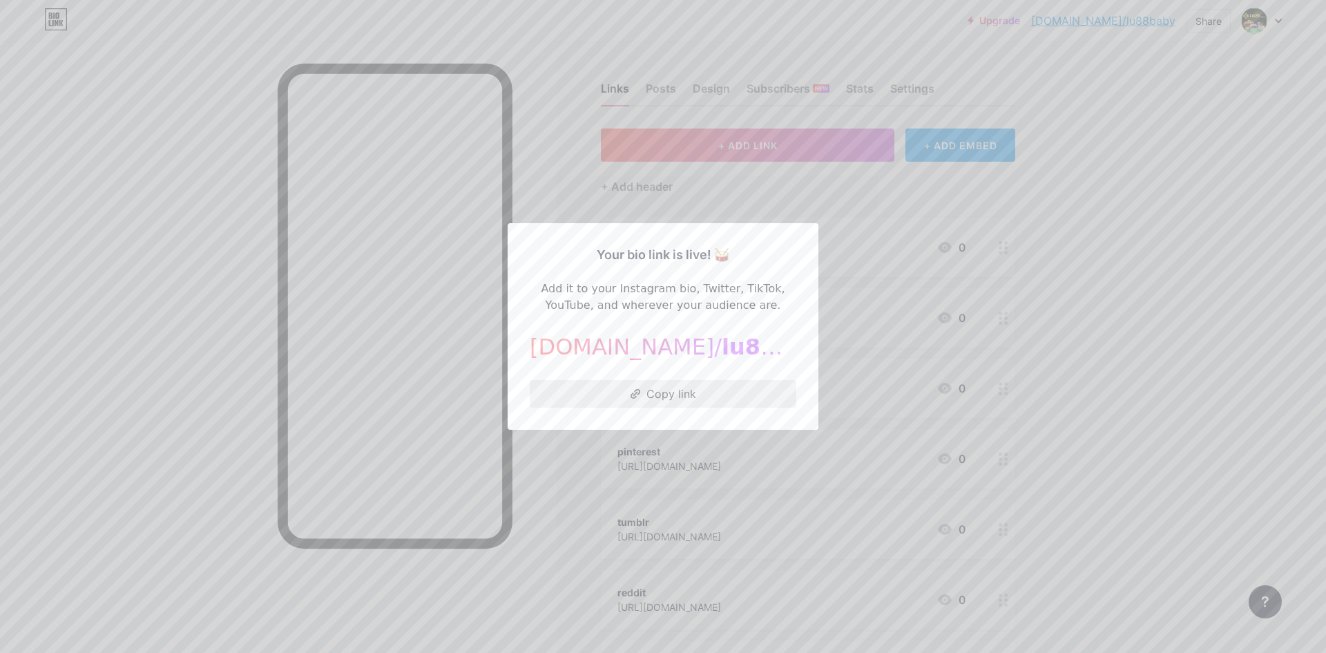
click at [771, 388] on button "Copy link" at bounding box center [663, 394] width 267 height 28
